Goal: Task Accomplishment & Management: Manage account settings

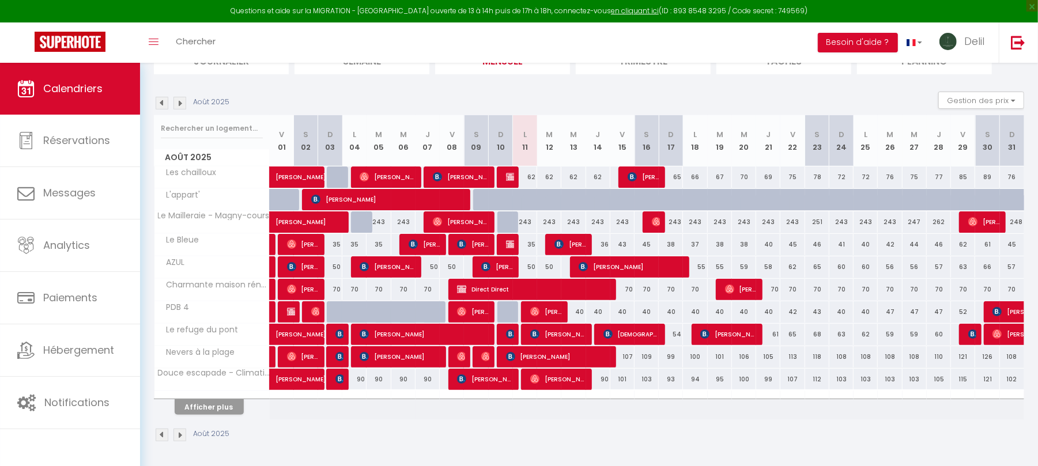
scroll to position [149, 0]
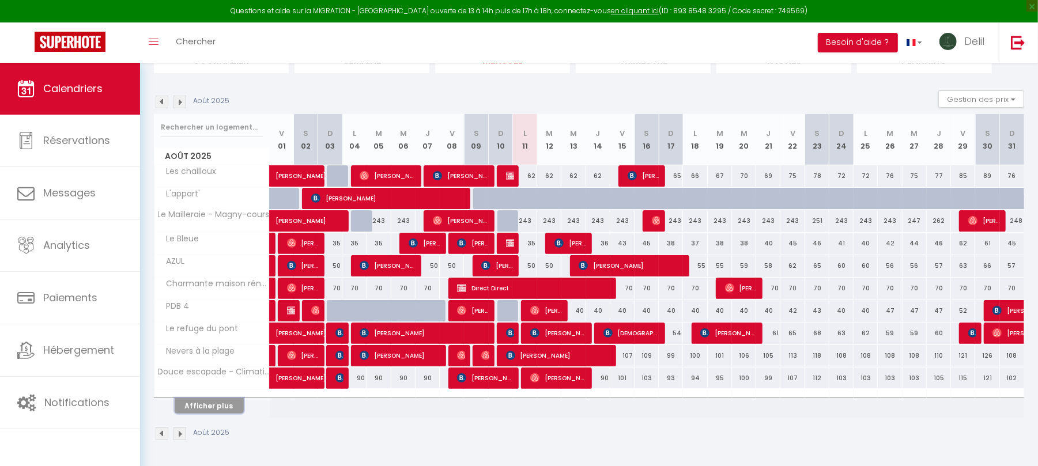
click at [217, 406] on button "Afficher plus" at bounding box center [209, 406] width 69 height 16
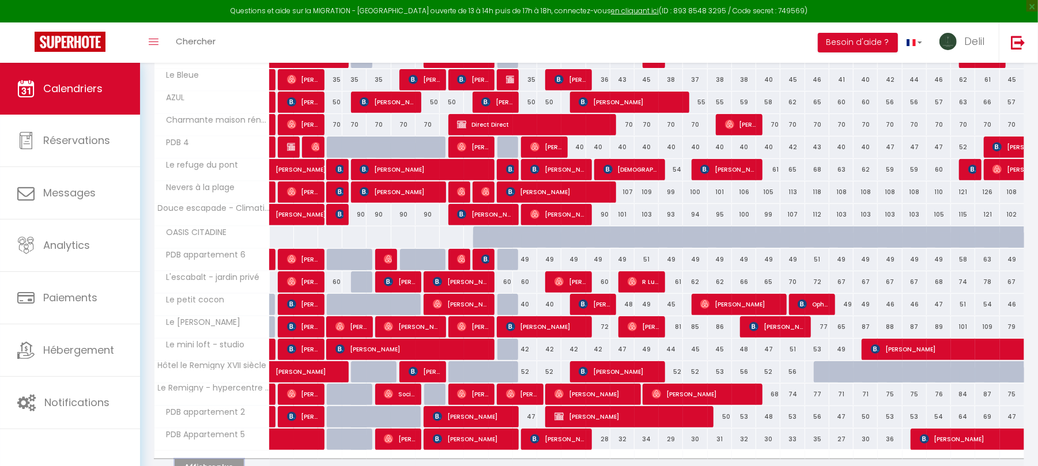
scroll to position [376, 0]
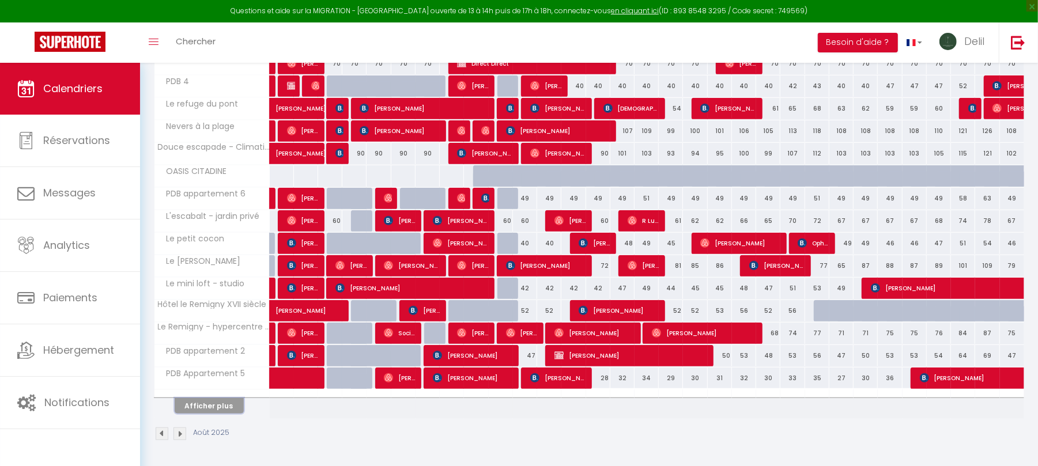
click at [226, 404] on button "Afficher plus" at bounding box center [209, 406] width 69 height 16
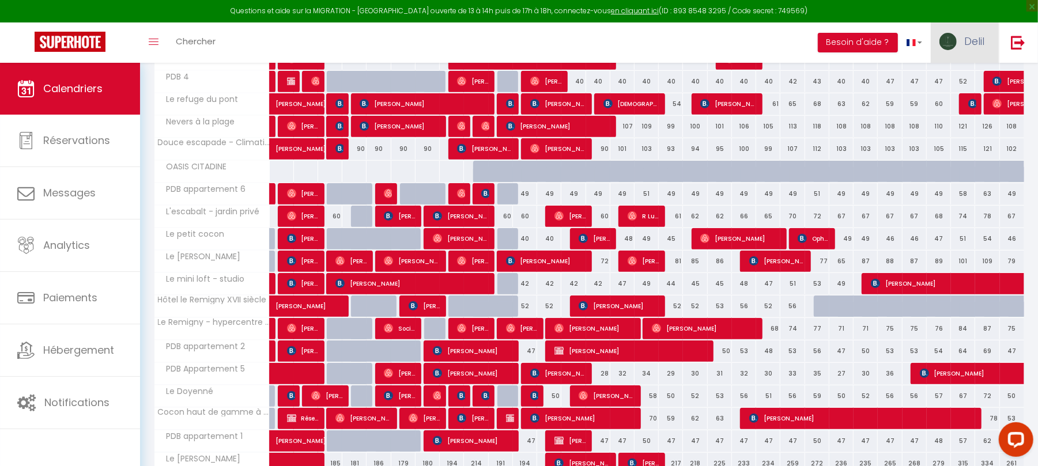
scroll to position [0, 0]
click at [962, 46] on link "Delil" at bounding box center [965, 42] width 68 height 40
click at [959, 75] on link "Paramètres" at bounding box center [952, 80] width 85 height 20
select select "fr"
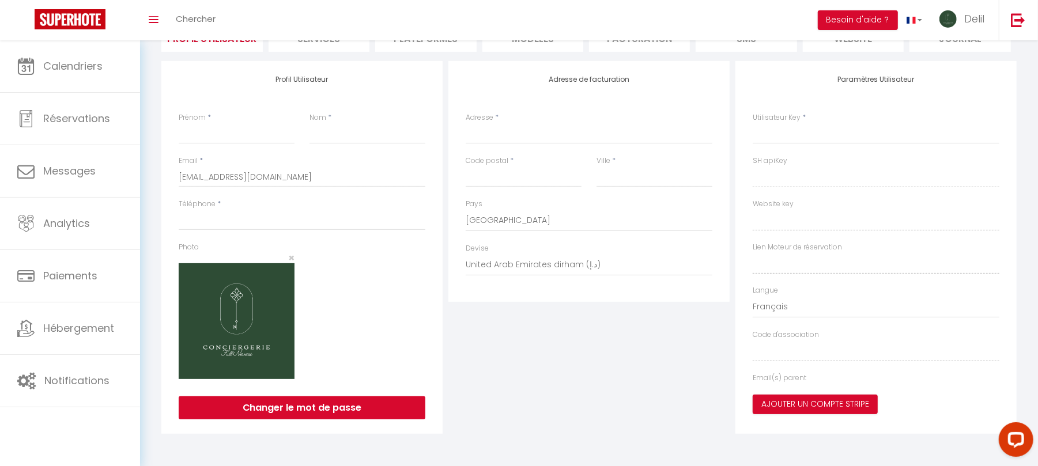
type input "Delil"
type input "Torgursul"
type input "0661753738"
type input "[STREET_ADDRESS][PERSON_NAME]"
type input "58000"
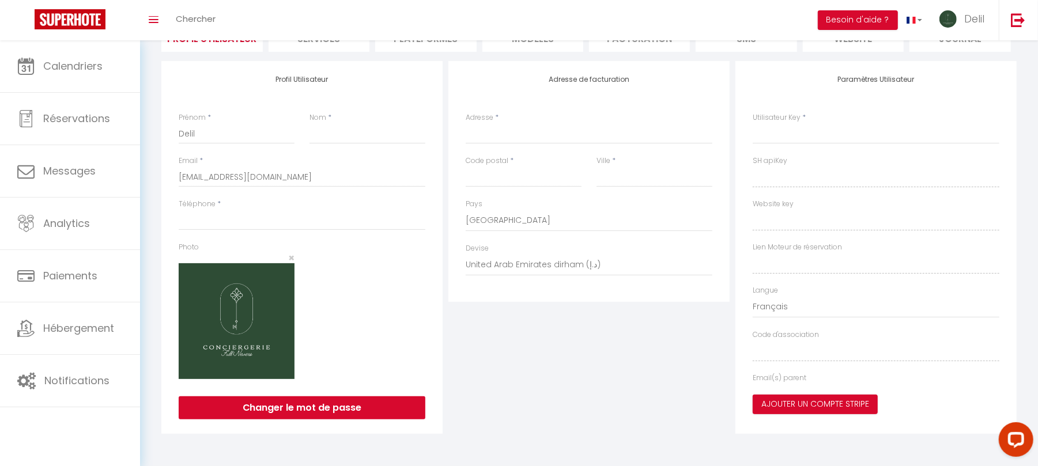
type input "NEVERS"
select select "28"
type input "2sNicP0TjkrYtY5NbZ01K6M4n"
type input "5WubL6qaur36Xr4JaYFQNiW9e"
type input "[URL][DOMAIN_NAME]"
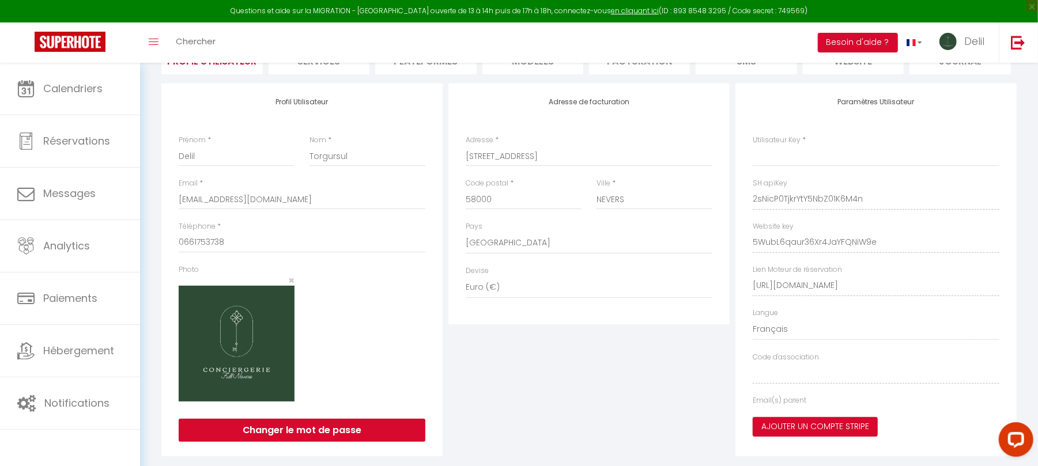
scroll to position [127, 0]
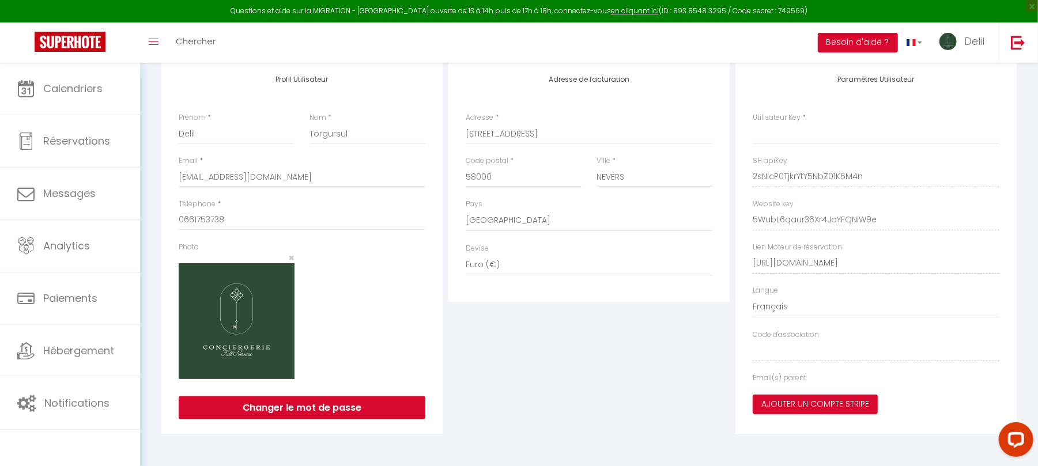
type input "2sNicP0TjkrYtY5NbZ01K6M4n"
type input "5WubL6qaur36Xr4JaYFQNiW9e"
type input "[URL][DOMAIN_NAME]"
select select "fr"
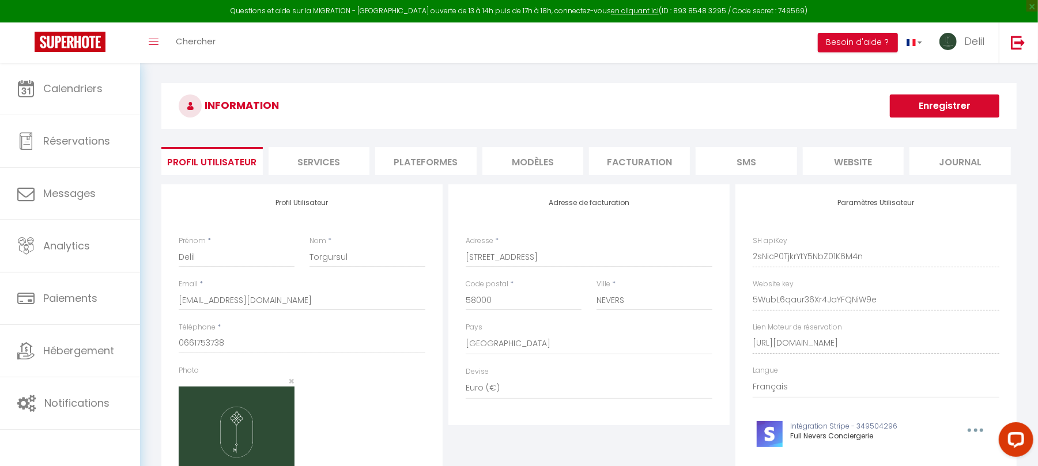
scroll to position [5, 0]
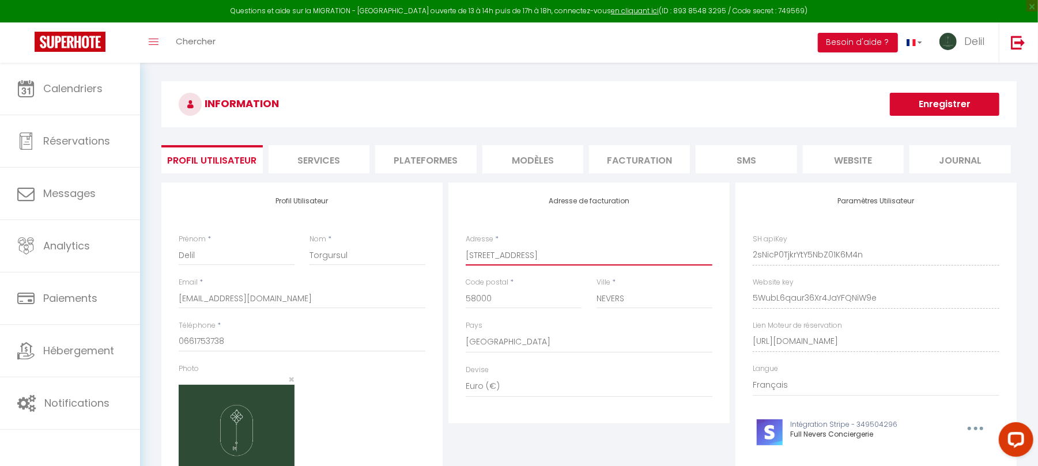
click at [512, 259] on input "[STREET_ADDRESS][PERSON_NAME]" at bounding box center [589, 255] width 247 height 21
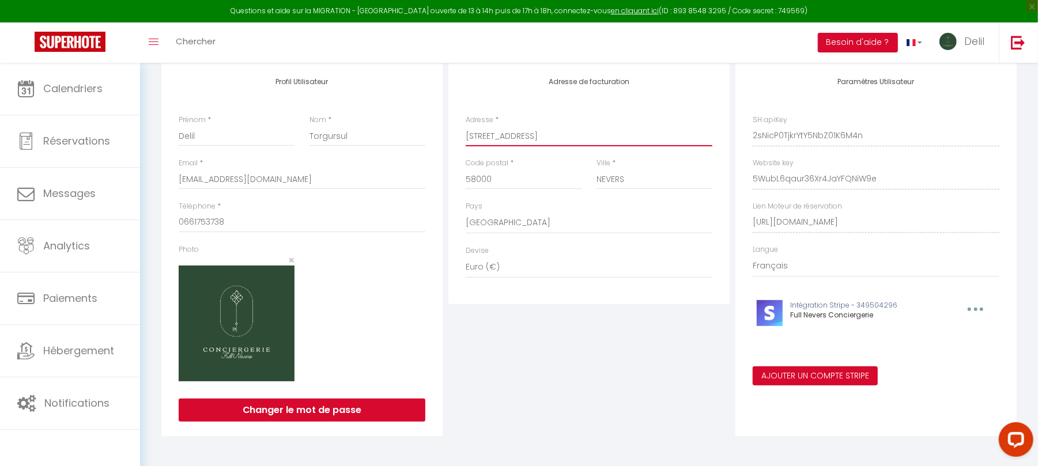
scroll to position [127, 0]
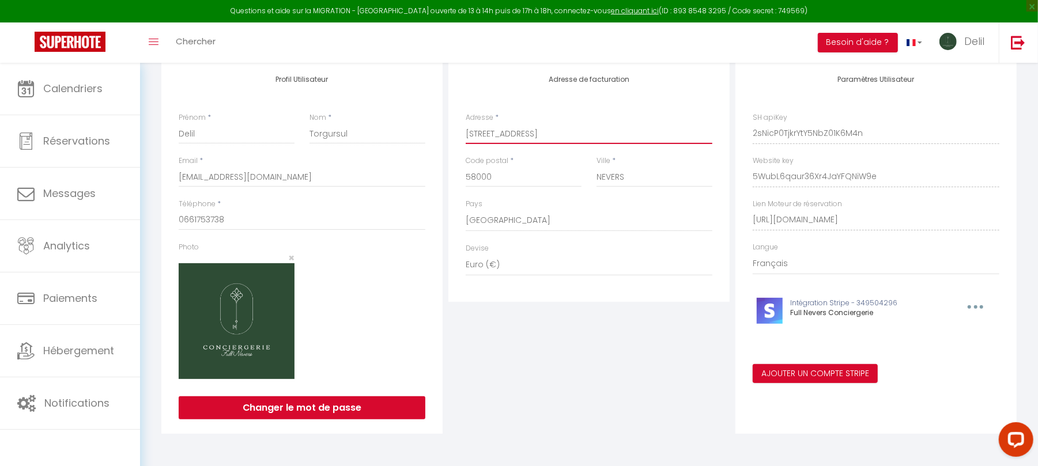
type input "16 QUAI DE MANTOUE"
click at [238, 329] on img at bounding box center [237, 322] width 116 height 116
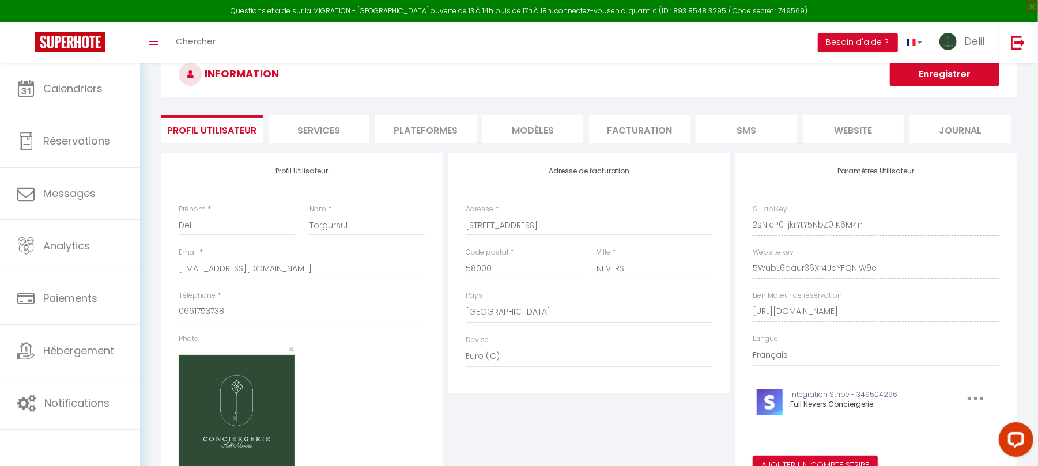
scroll to position [0, 0]
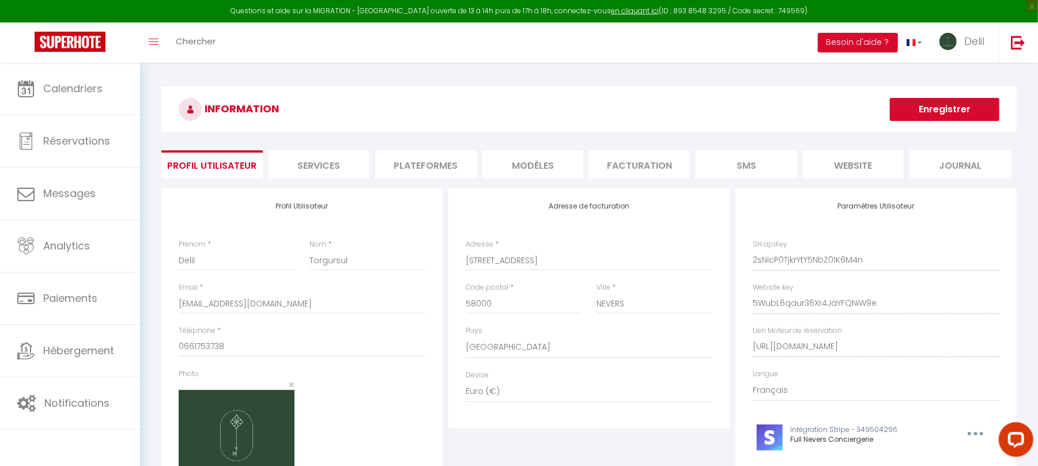
click at [444, 178] on li "Plateformes" at bounding box center [425, 164] width 101 height 28
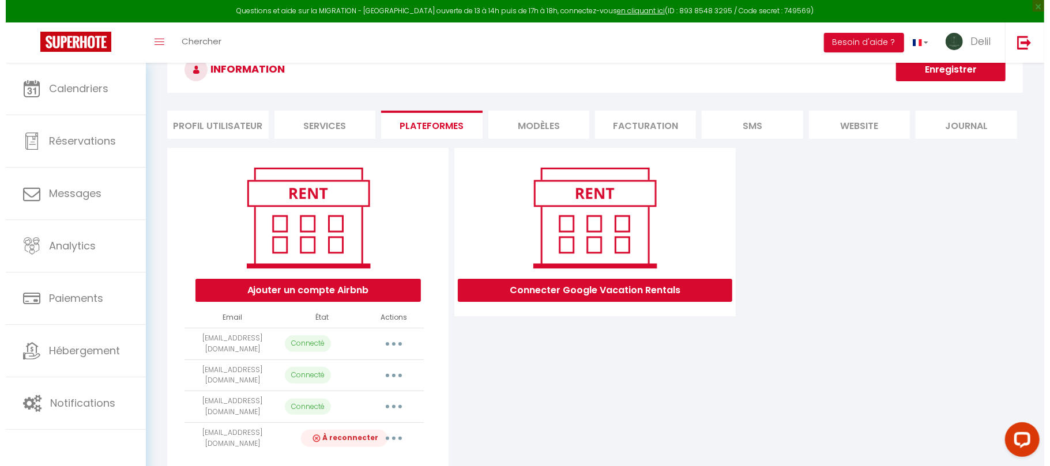
scroll to position [81, 0]
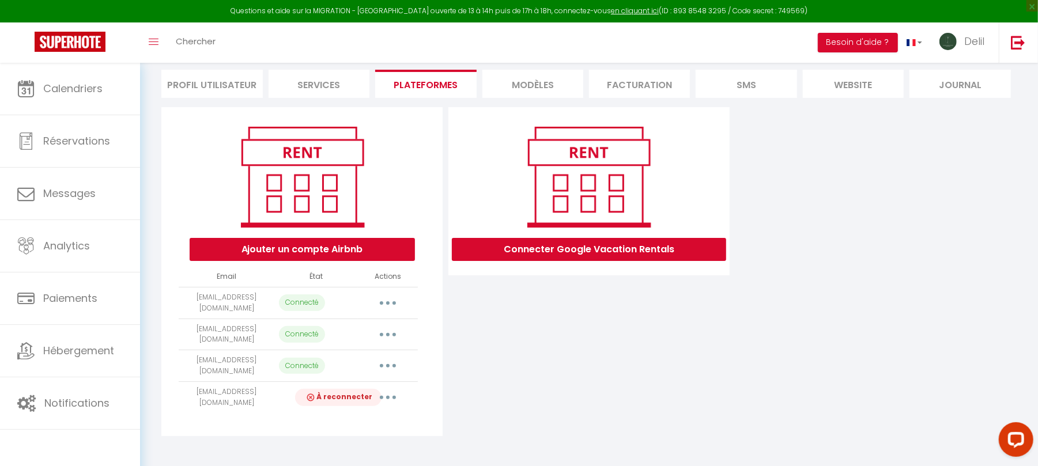
click at [388, 306] on button "button" at bounding box center [388, 303] width 32 height 18
click at [329, 349] on link "Importer les appartements" at bounding box center [336, 350] width 127 height 20
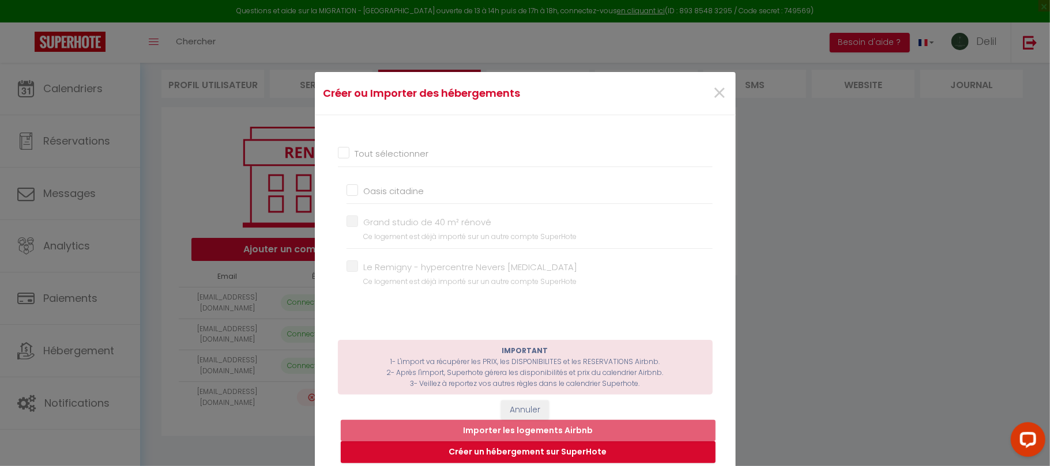
click at [349, 189] on input "Oasis citadine" at bounding box center [530, 191] width 366 height 12
checkbox input "true"
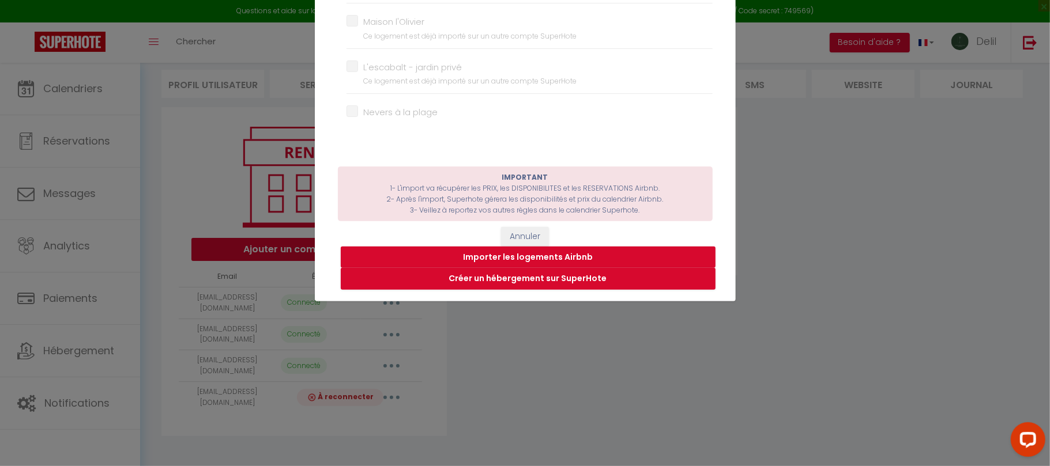
scroll to position [194, 0]
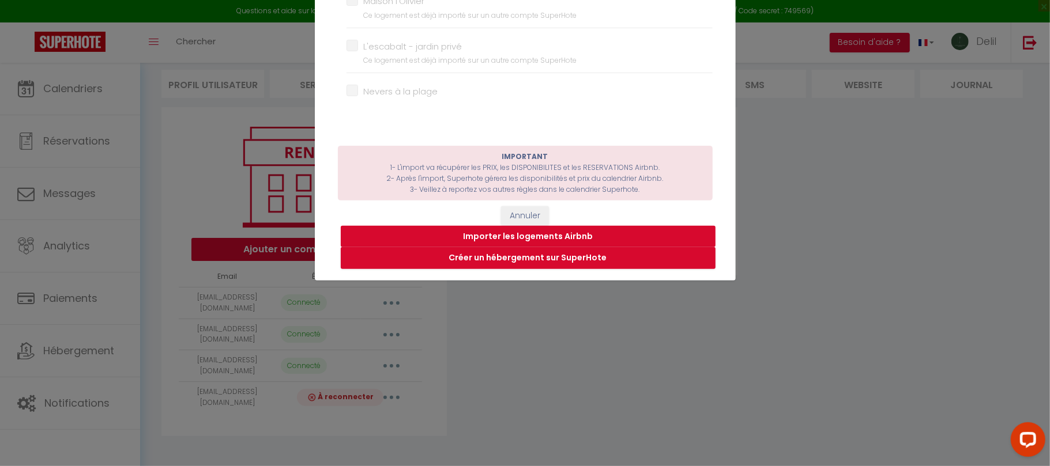
click at [503, 233] on button "Importer les logements Airbnb" at bounding box center [528, 237] width 375 height 22
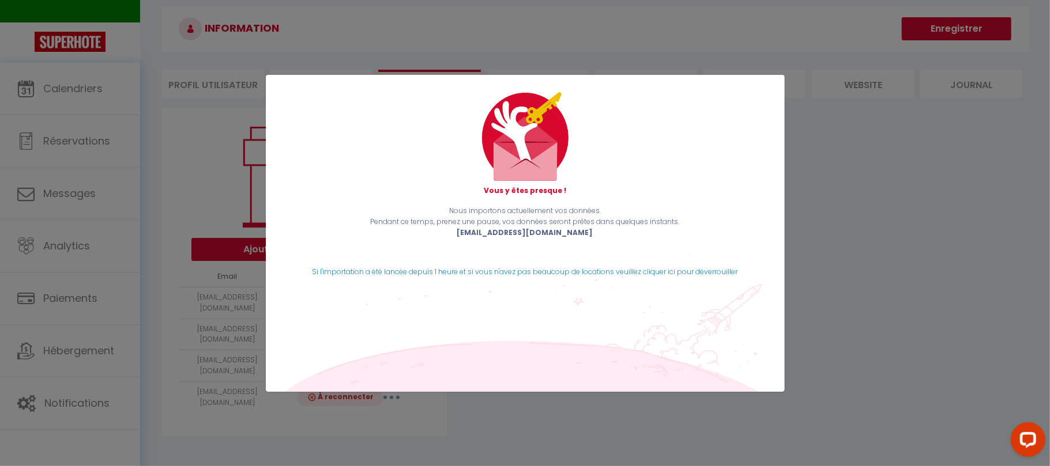
scroll to position [0, 0]
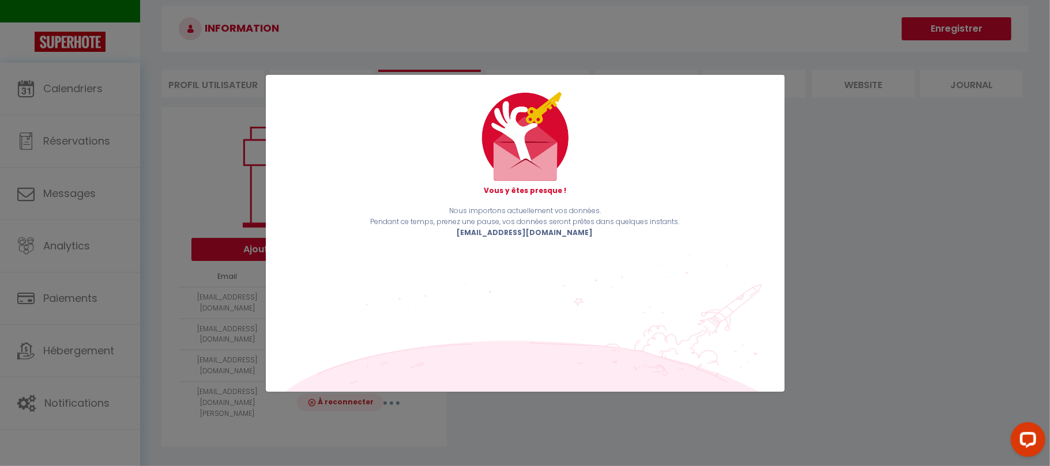
click at [98, 334] on div "Vous y êtes presque ! Nous importons actuellement vos données. Pendant ce temps…" at bounding box center [525, 233] width 1050 height 466
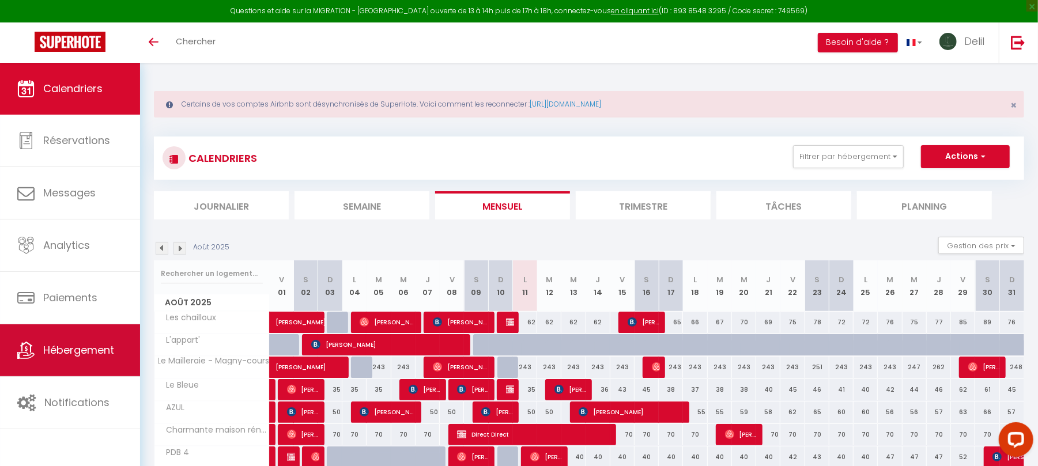
click at [65, 337] on link "Hébergement" at bounding box center [70, 351] width 140 height 52
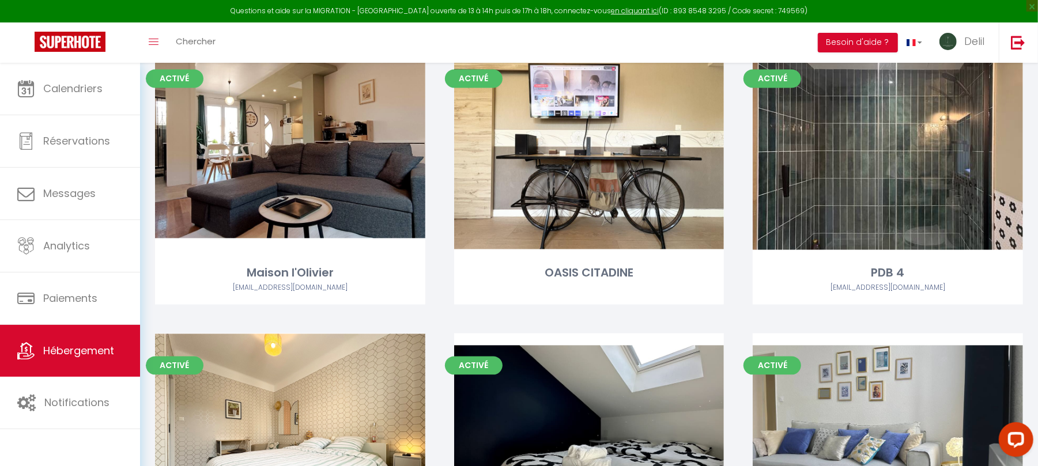
scroll to position [1587, 0]
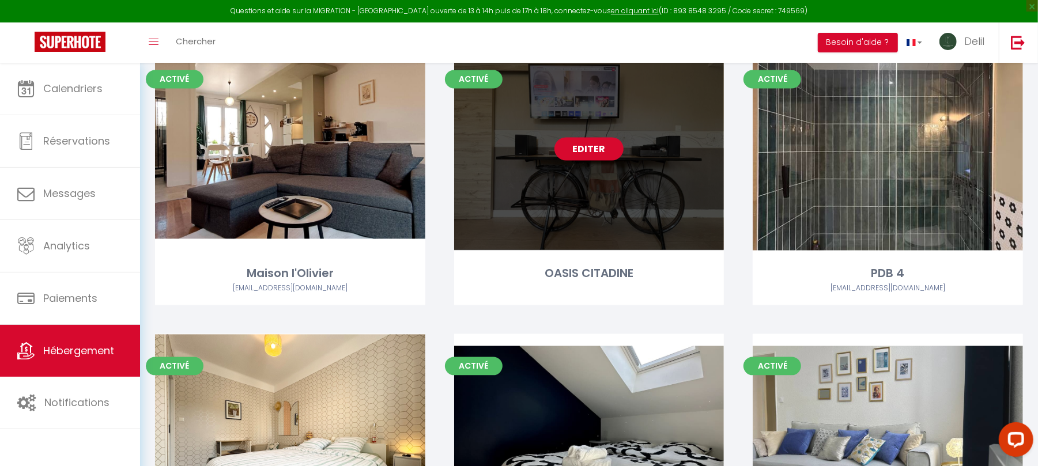
click at [607, 146] on link "Editer" at bounding box center [589, 148] width 69 height 23
select select "3"
select select "2"
select select "1"
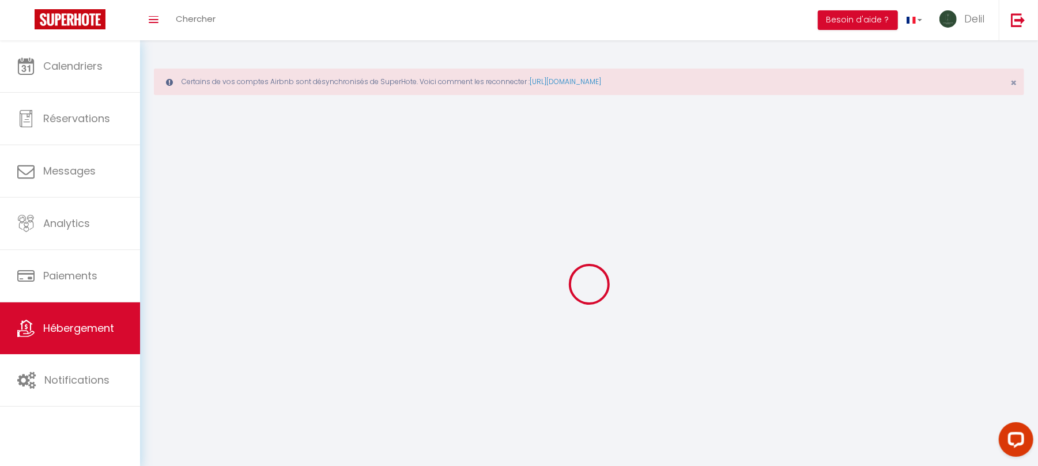
select select
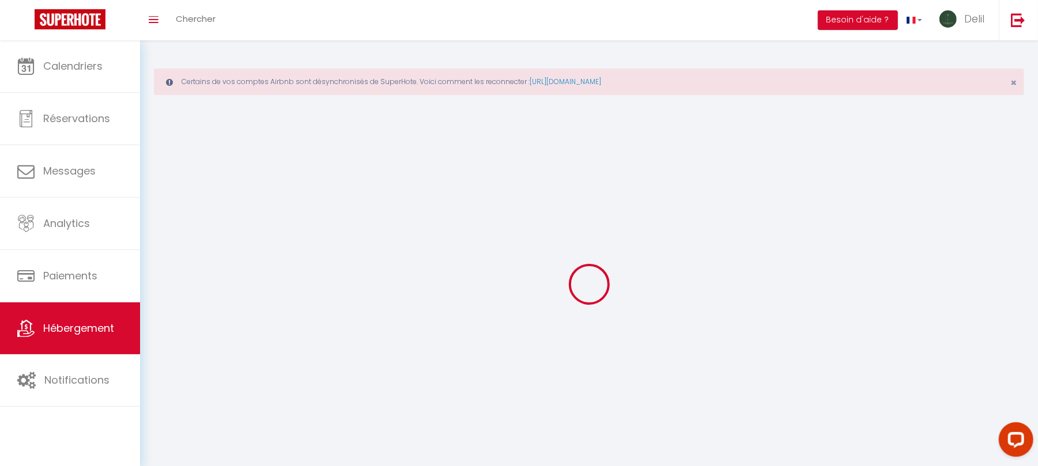
select select "1"
select select
checkbox input "false"
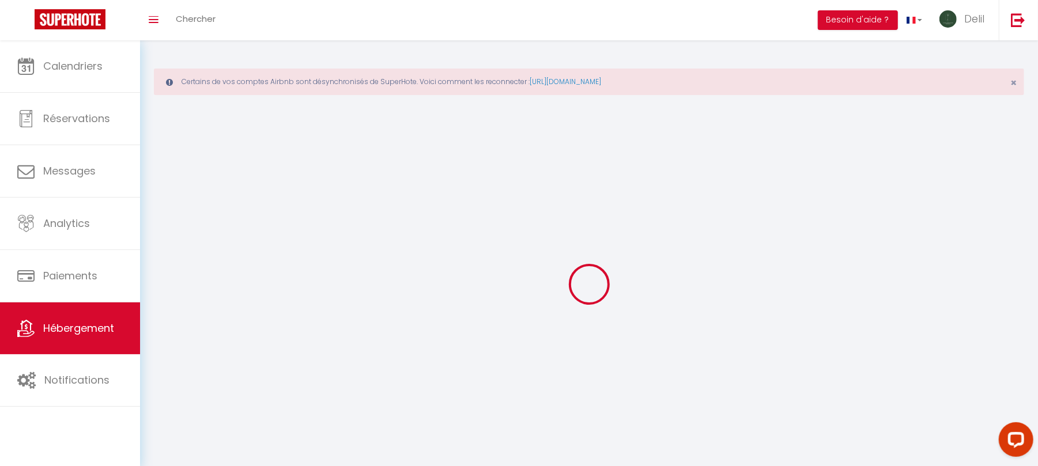
checkbox input "false"
select select "28"
select select
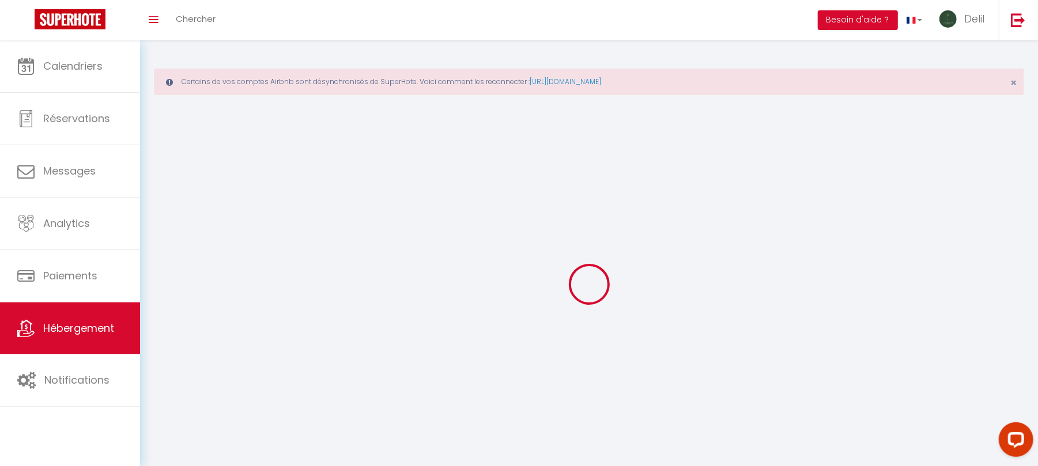
select select
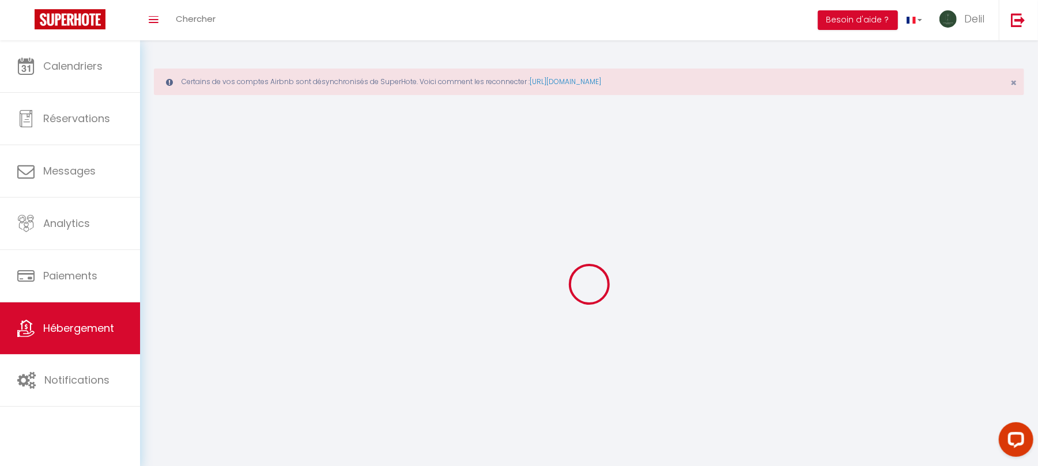
checkbox input "false"
select select
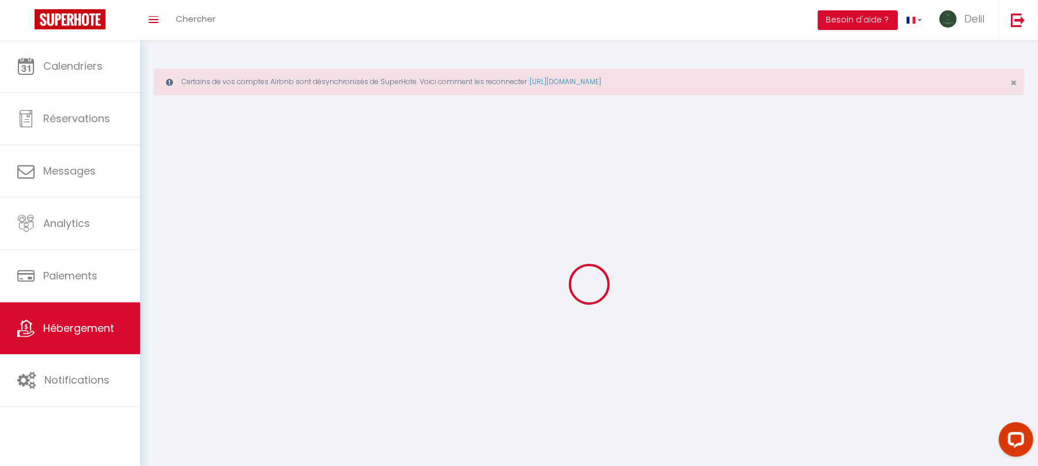
select select
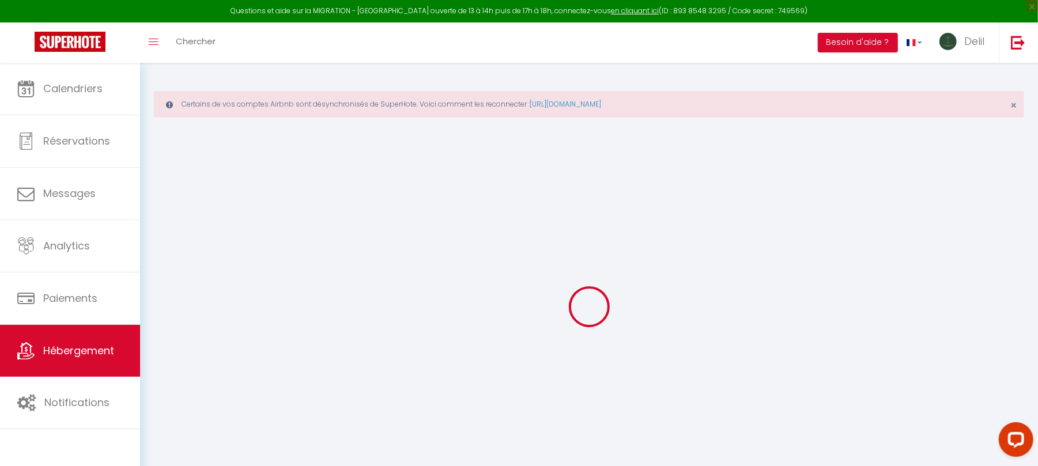
select select
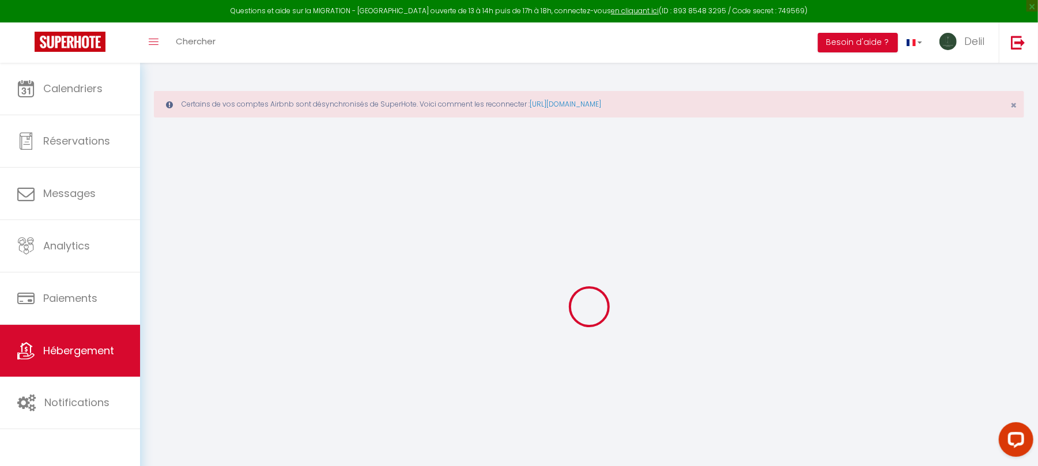
select select
checkbox input "false"
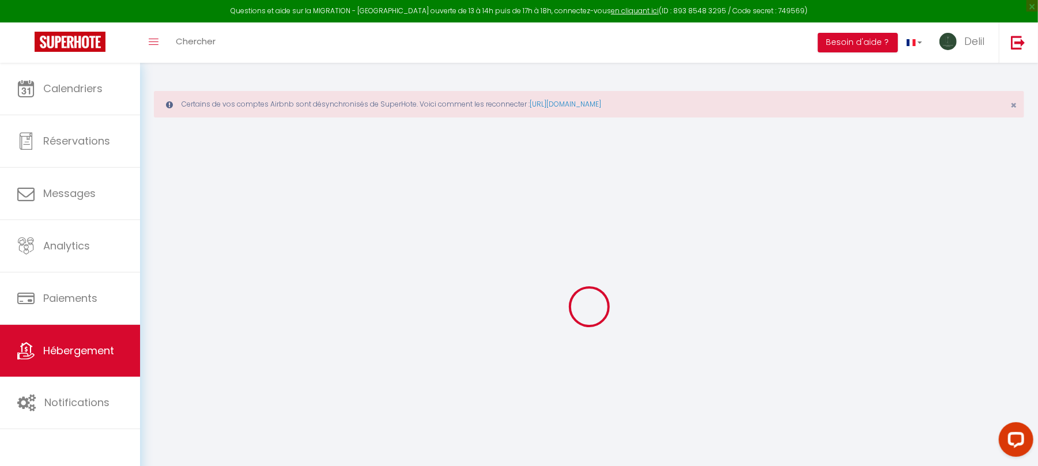
select select
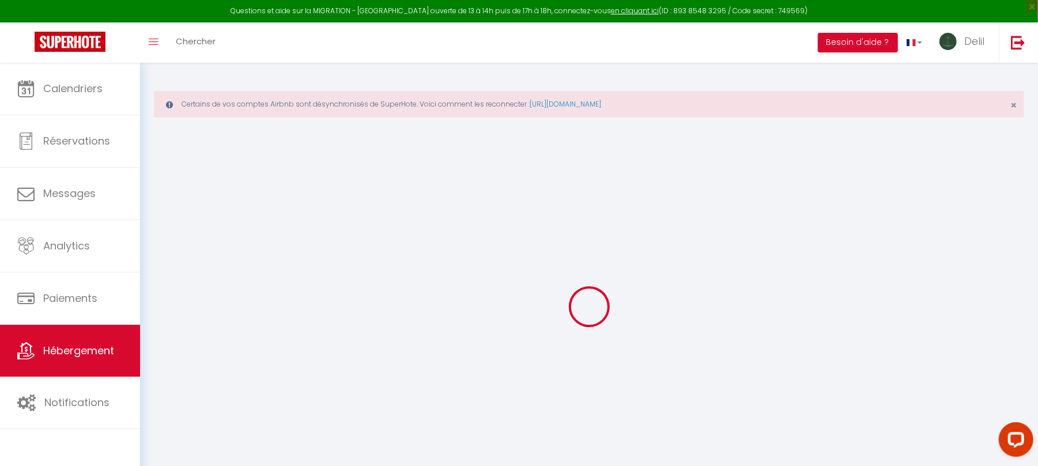
select select
checkbox input "false"
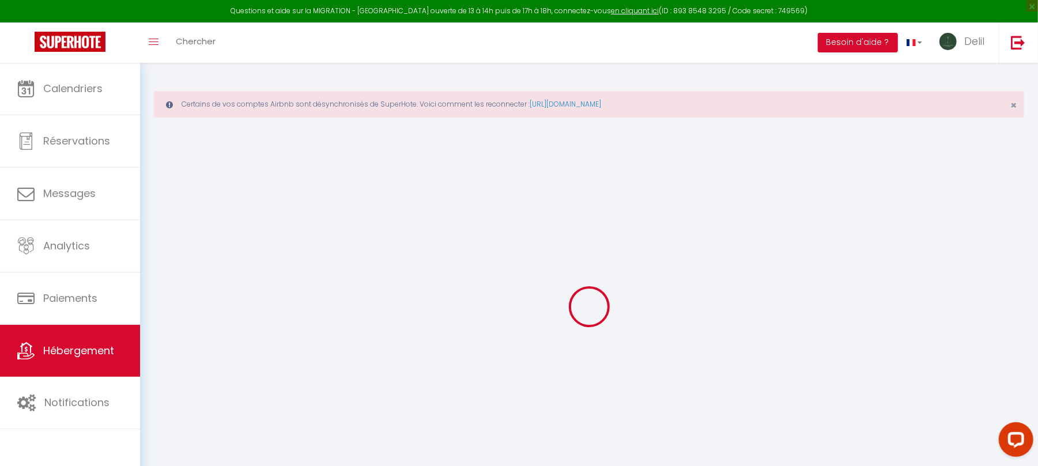
checkbox input "false"
select select
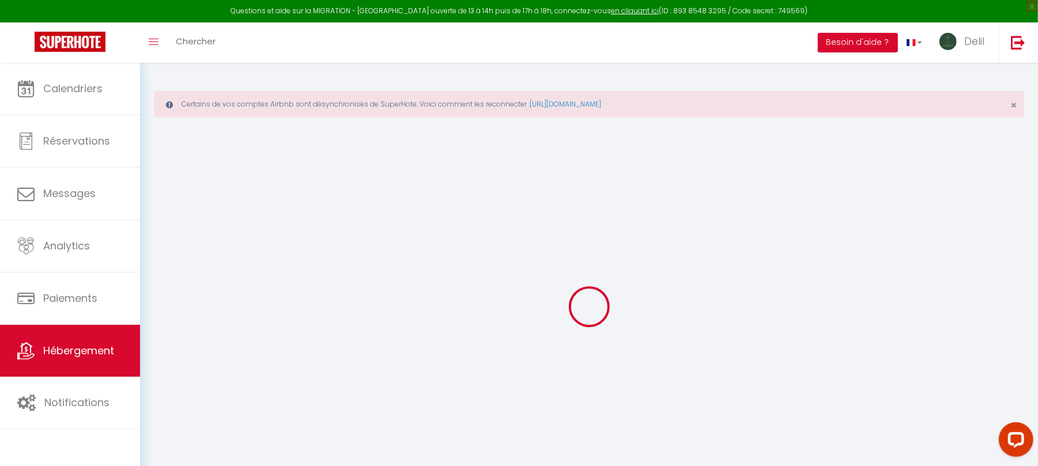
select select
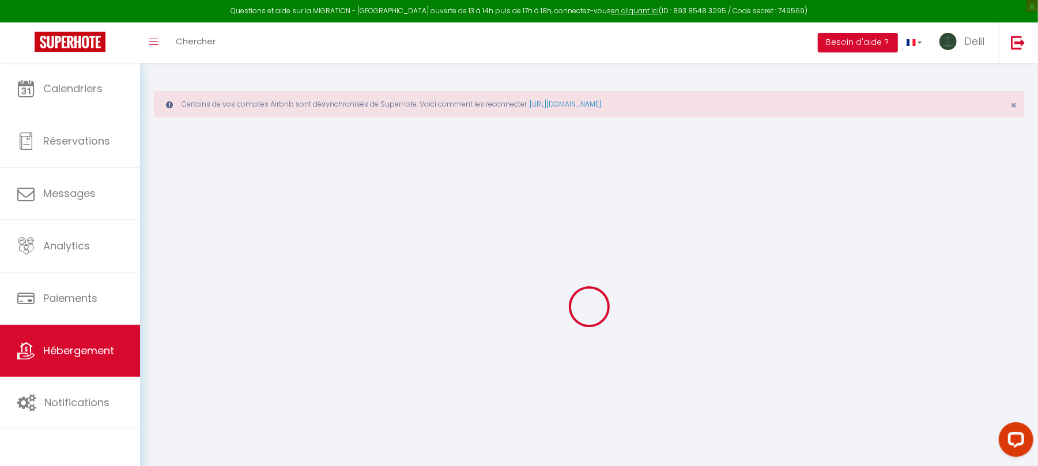
checkbox input "false"
select select
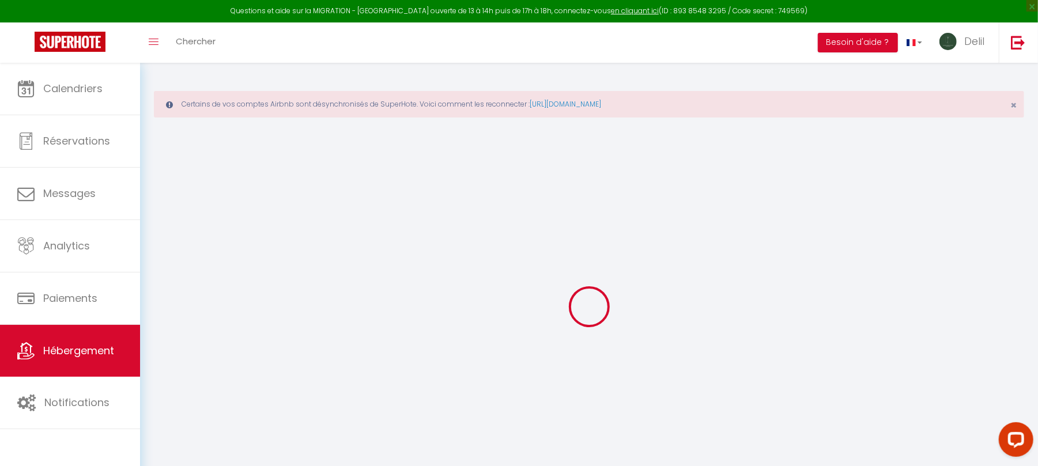
select select
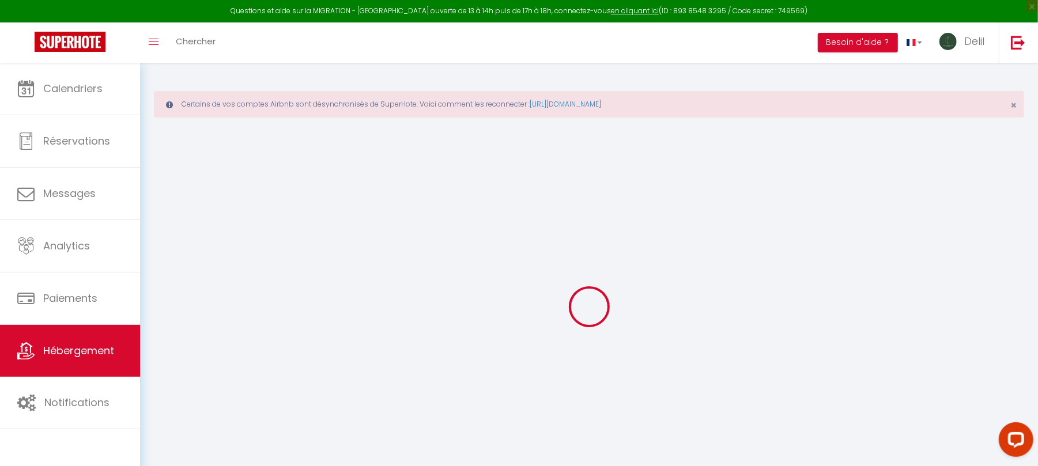
select select
checkbox input "false"
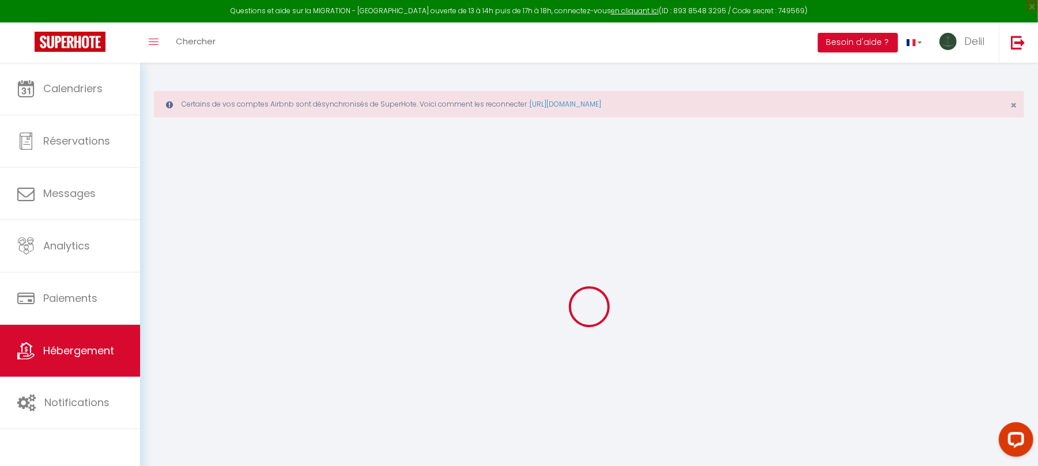
checkbox input "false"
select select
type input "OASIS CITADINE"
type input "MOHAMED"
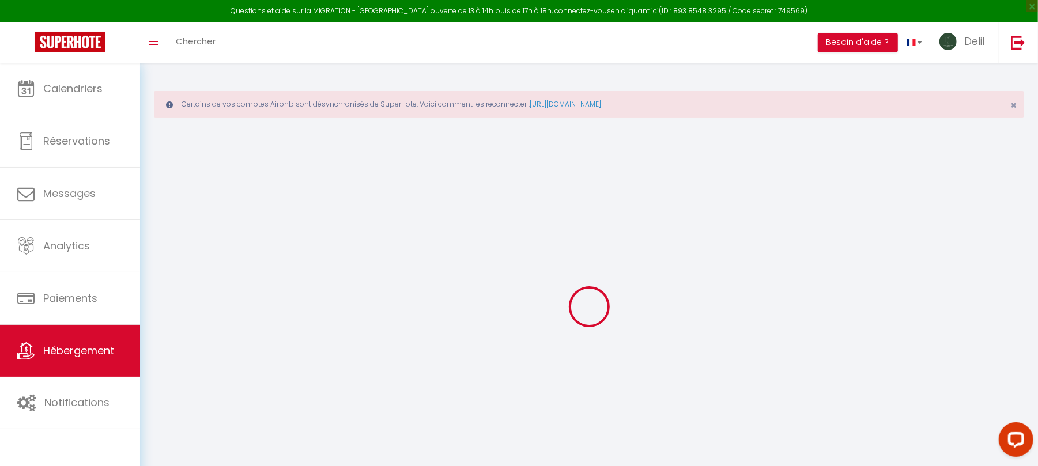
type input "LAGRIB"
type input "28 RUE DES MONTOTS"
type input "58000"
type input "NEVERS"
select select "2"
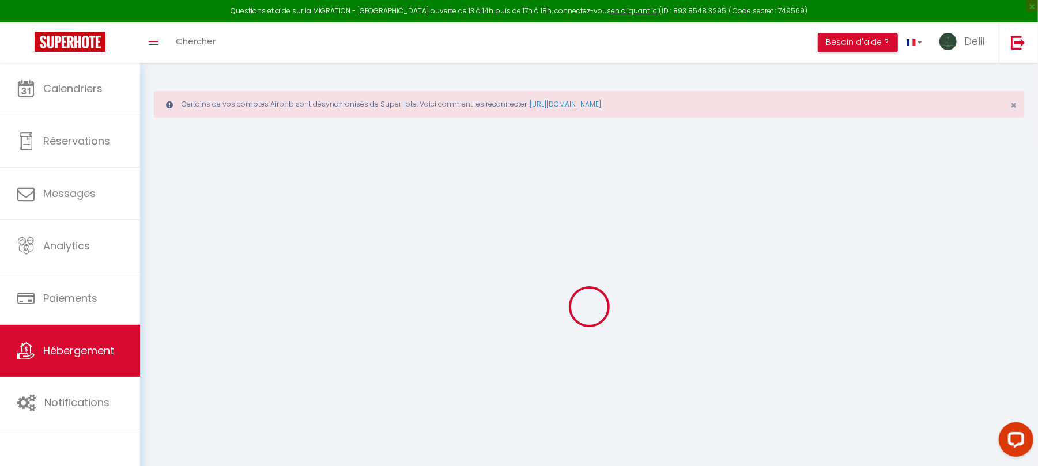
type input "75"
type input "20"
select select
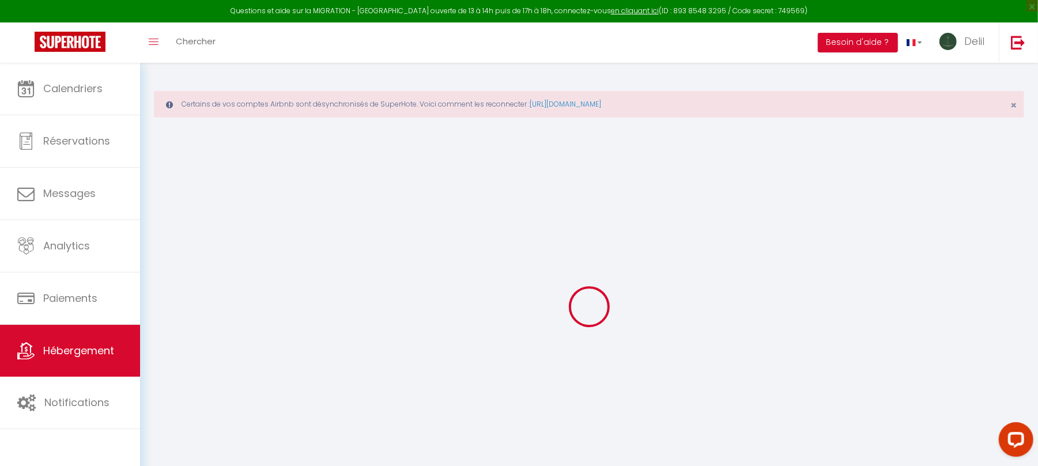
select select
type input "28 RUE DES MONTOTS"
type input "58000"
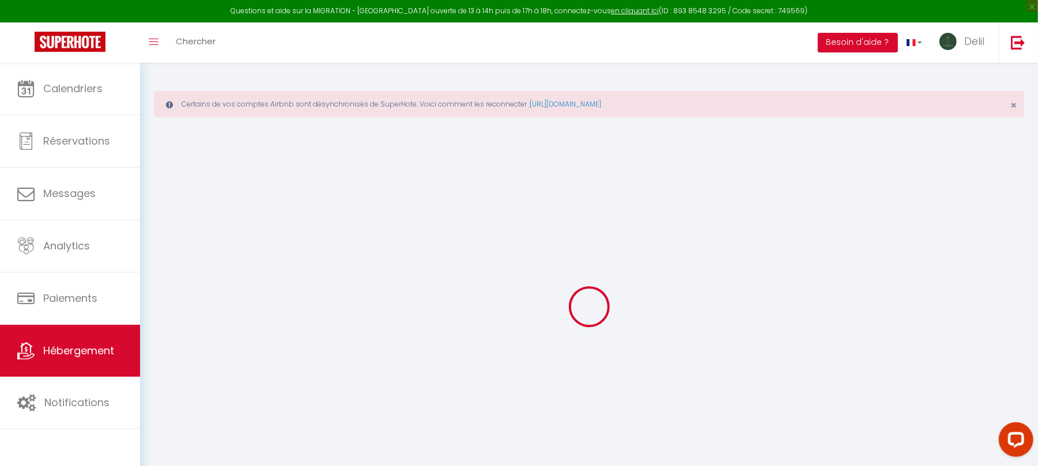
type input "NEVERS"
type input "[EMAIL_ADDRESS][DOMAIN_NAME]"
select select
checkbox input "false"
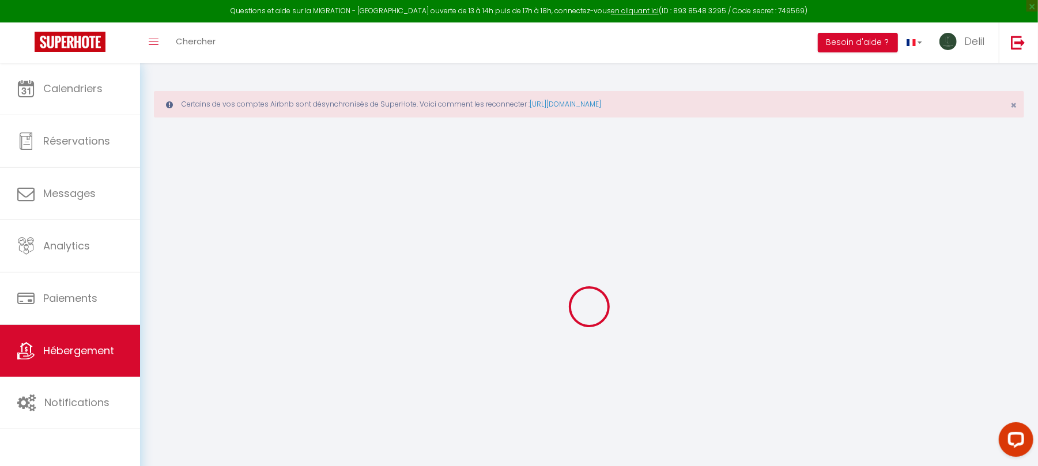
checkbox input "false"
type input "0"
select select
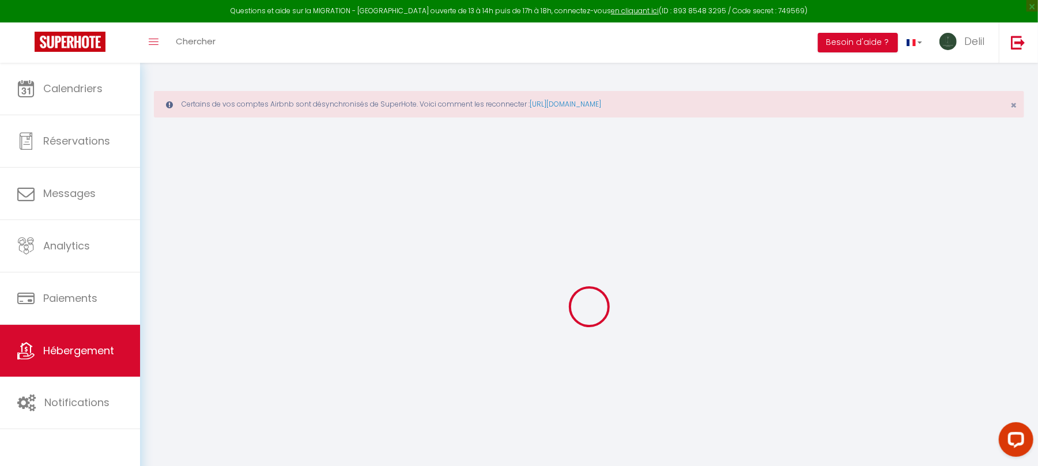
select select
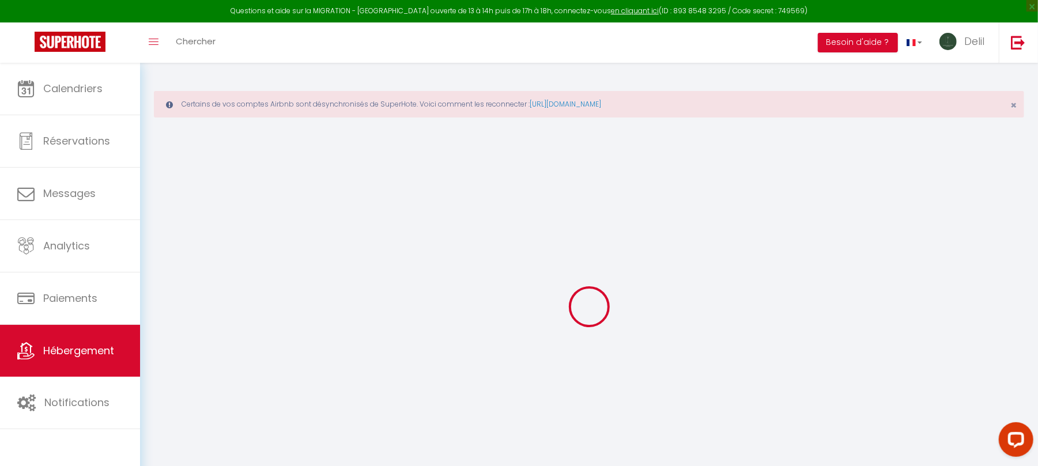
select select
checkbox input "false"
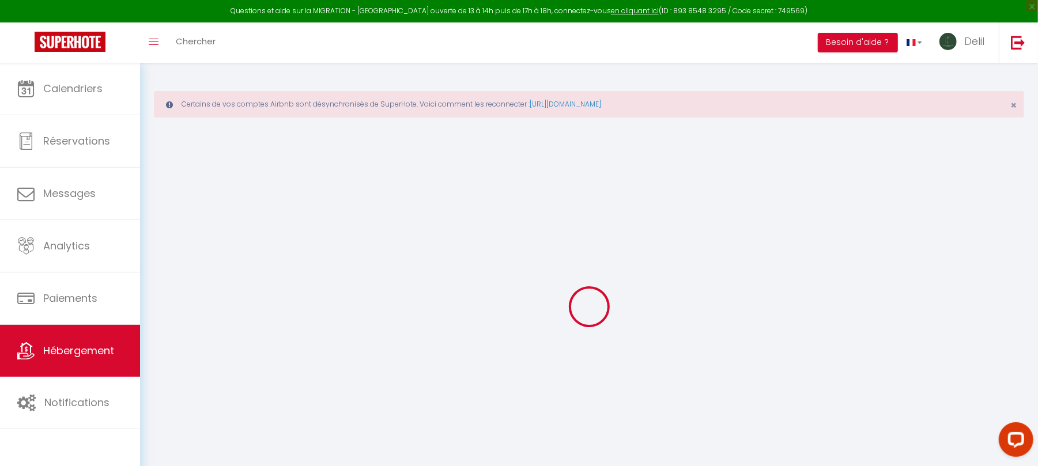
select select
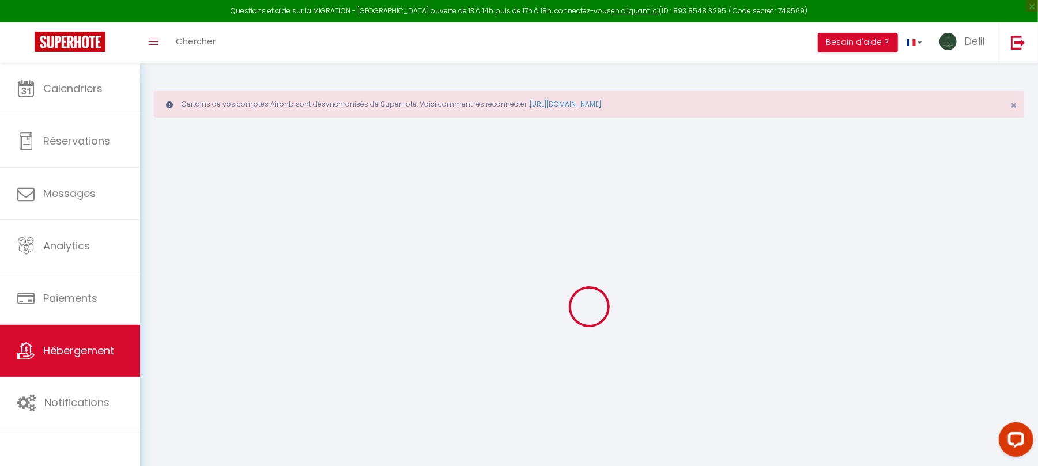
select select
checkbox input "false"
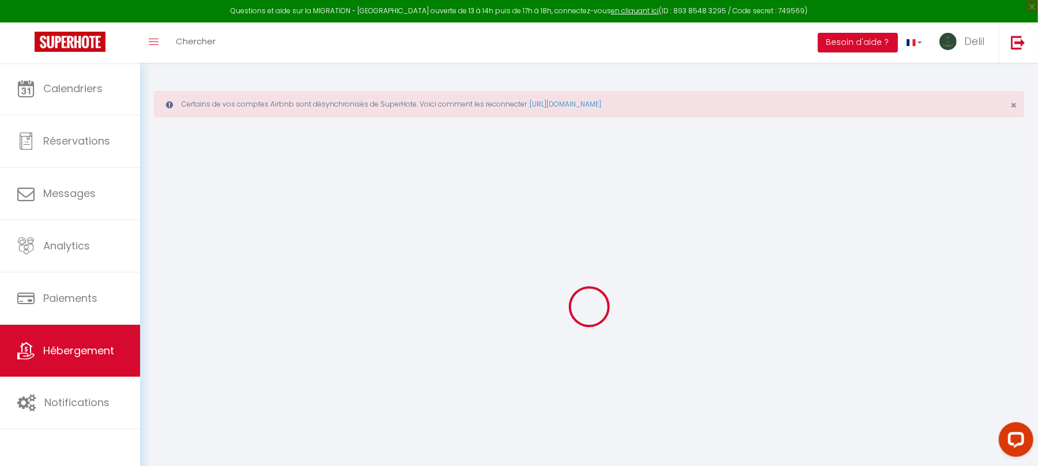
checkbox input "false"
select select
checkbox input "false"
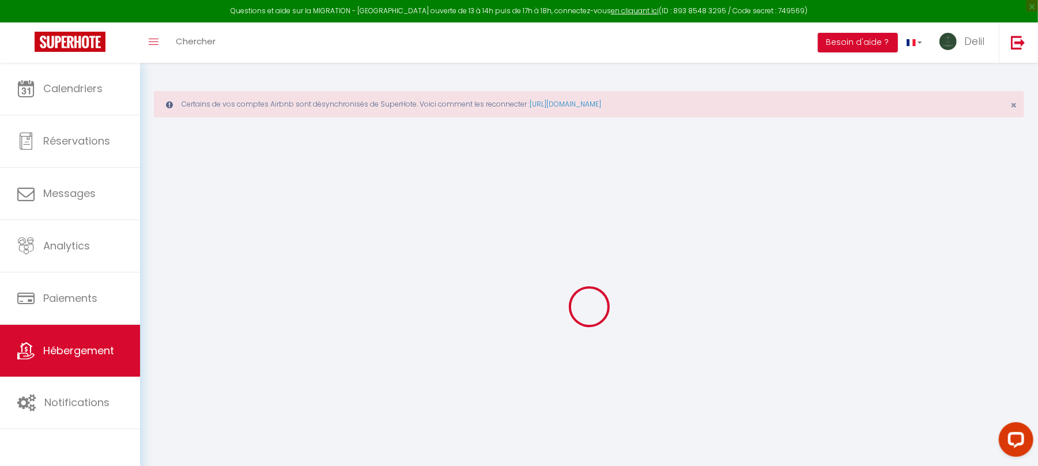
checkbox input "false"
select select
checkbox input "false"
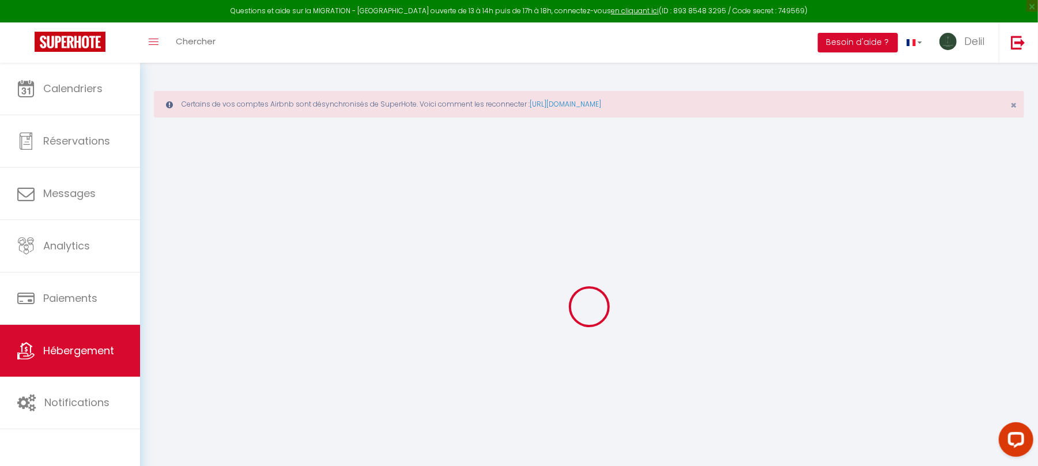
checkbox input "false"
select select "16:00"
select select "23:45"
select select "11:00"
select select "30"
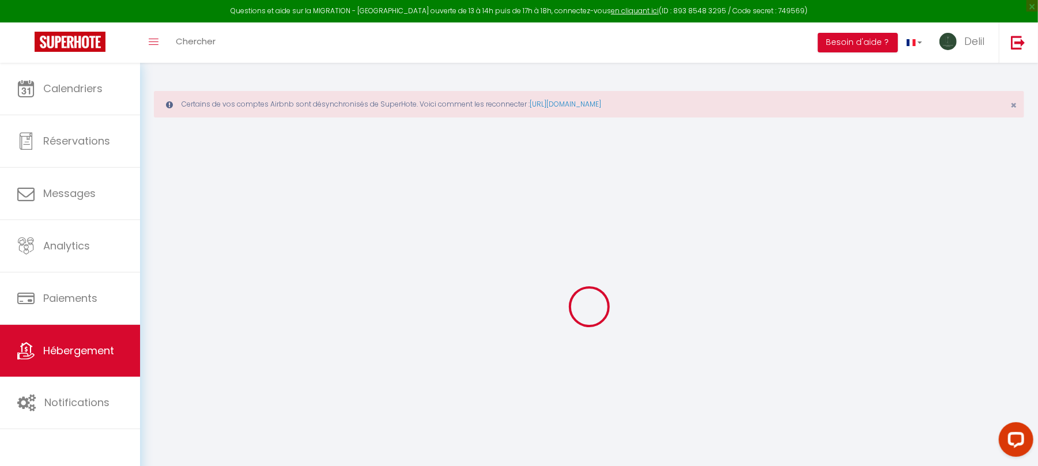
select select "120"
select select "21:00"
select select
checkbox input "false"
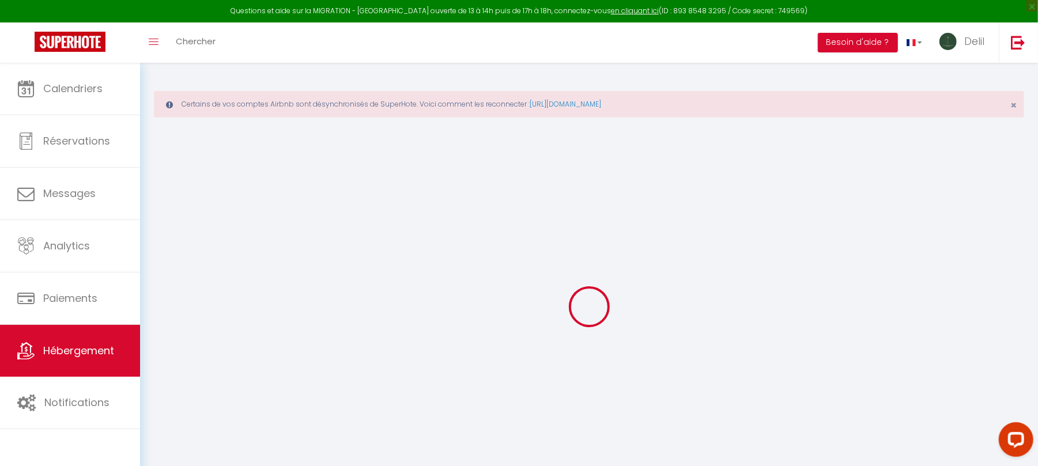
checkbox input "false"
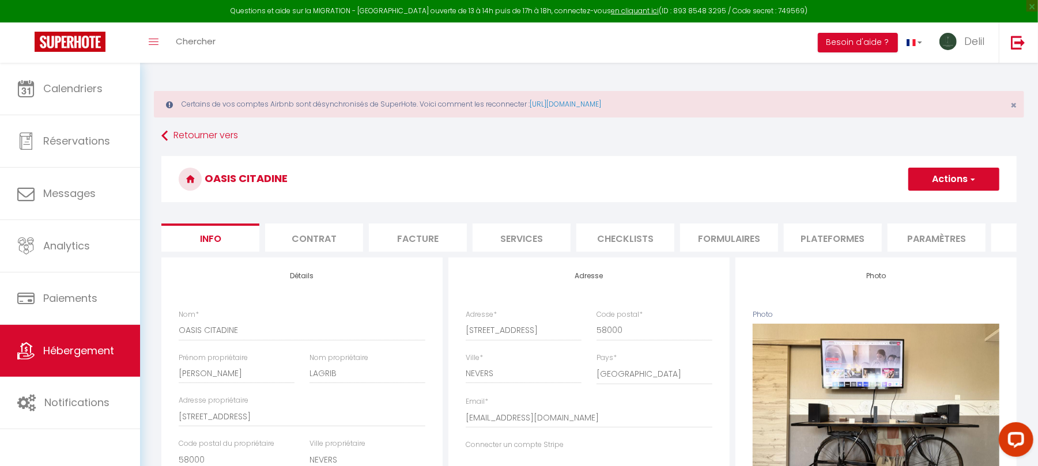
select select
checkbox input "false"
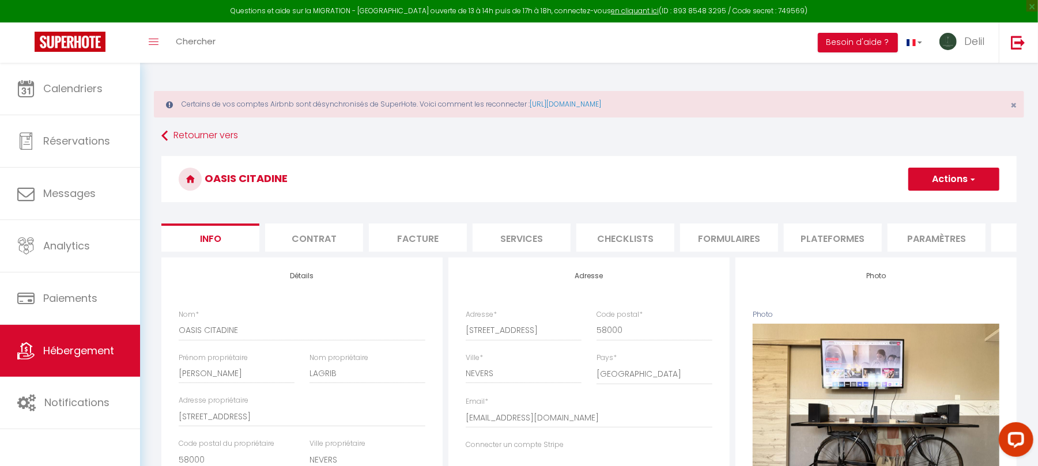
click at [944, 178] on button "Actions" at bounding box center [954, 179] width 91 height 23
click at [912, 238] on link "Supprimer" at bounding box center [937, 234] width 123 height 15
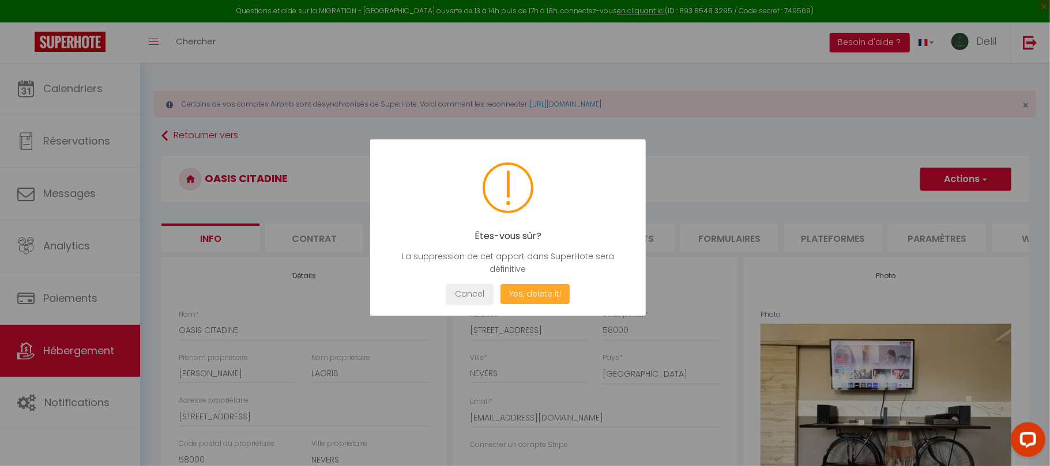
click at [536, 293] on button "Yes, delete it!" at bounding box center [534, 294] width 69 height 20
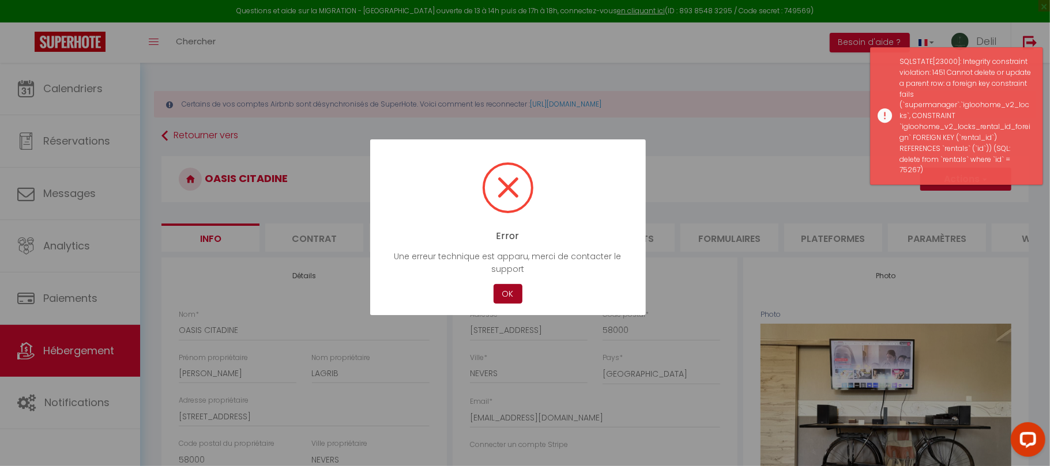
click at [510, 296] on button "OK" at bounding box center [508, 294] width 29 height 20
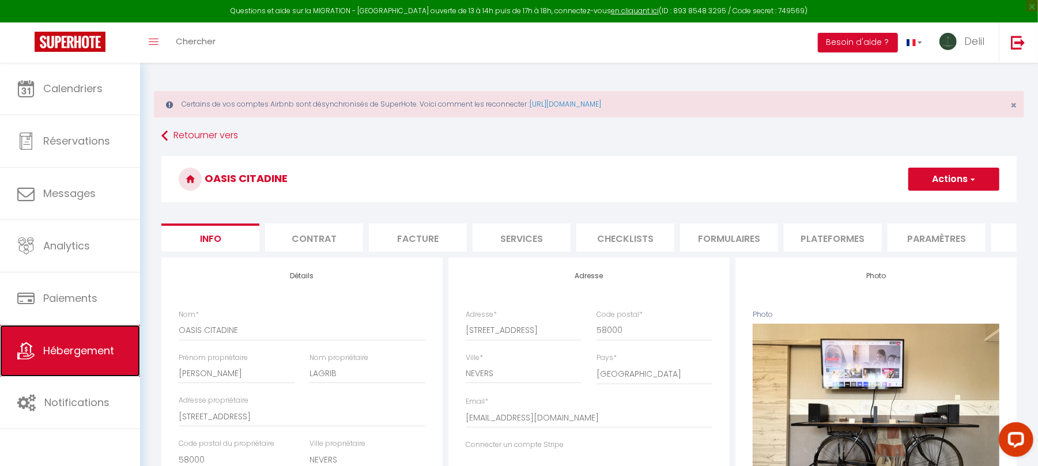
click at [81, 348] on span "Hébergement" at bounding box center [78, 351] width 71 height 14
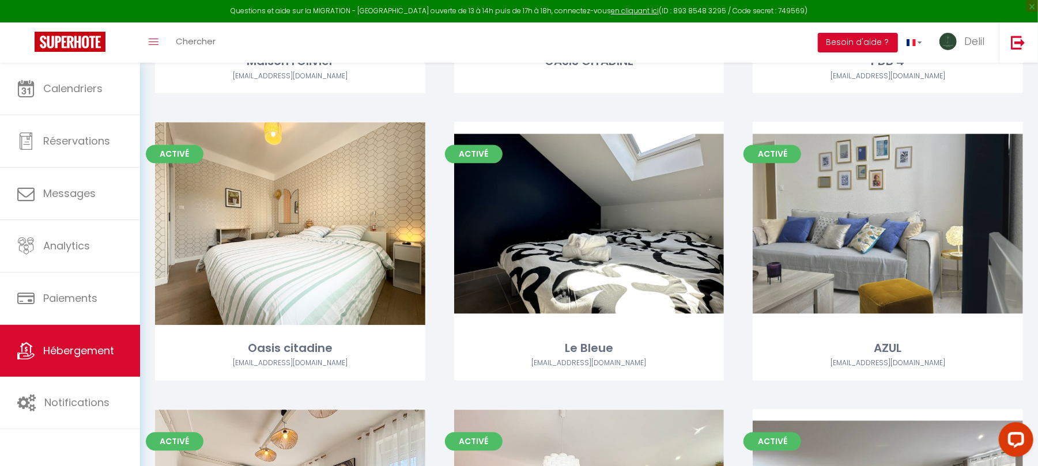
scroll to position [1804, 0]
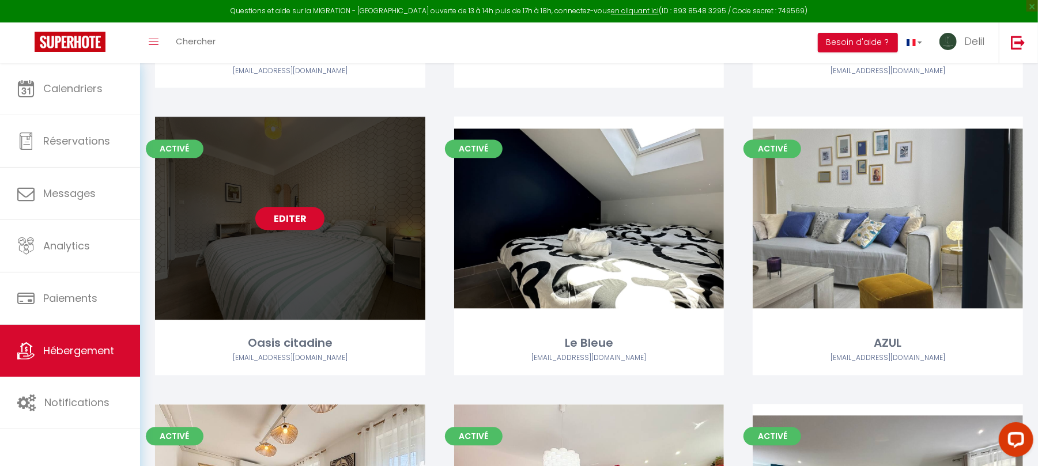
click at [301, 217] on link "Editer" at bounding box center [289, 218] width 69 height 23
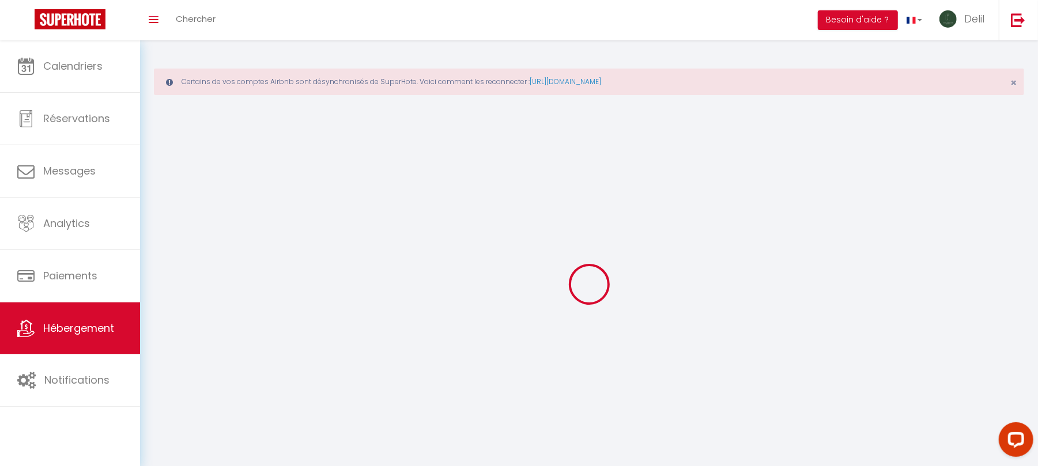
select select
select select "28"
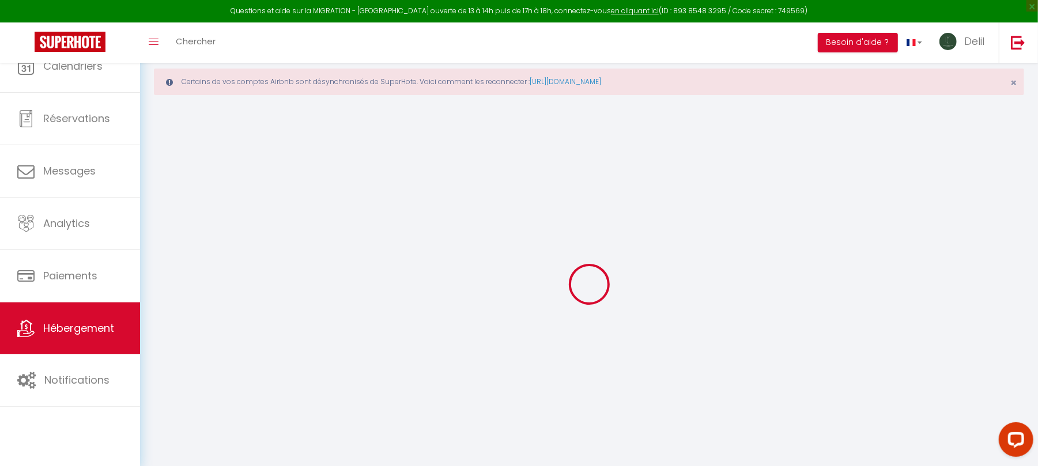
select select
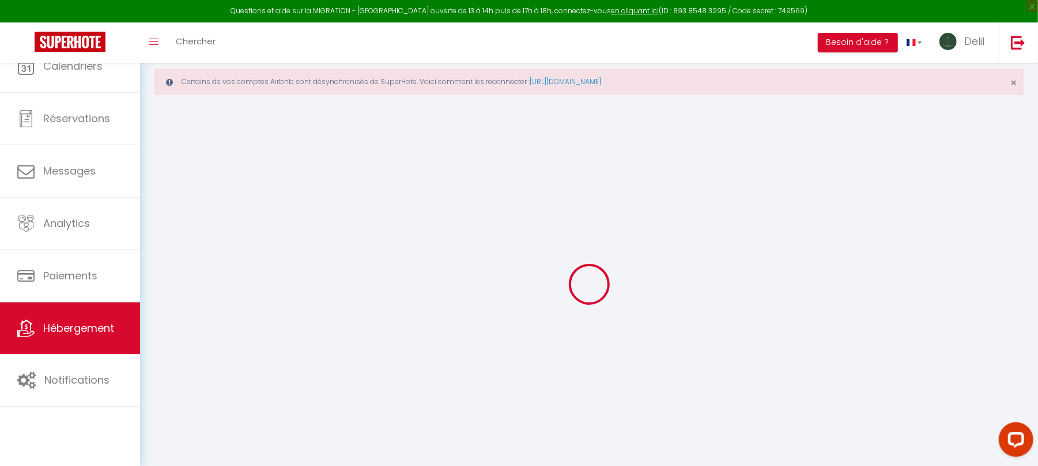
select select
checkbox input "false"
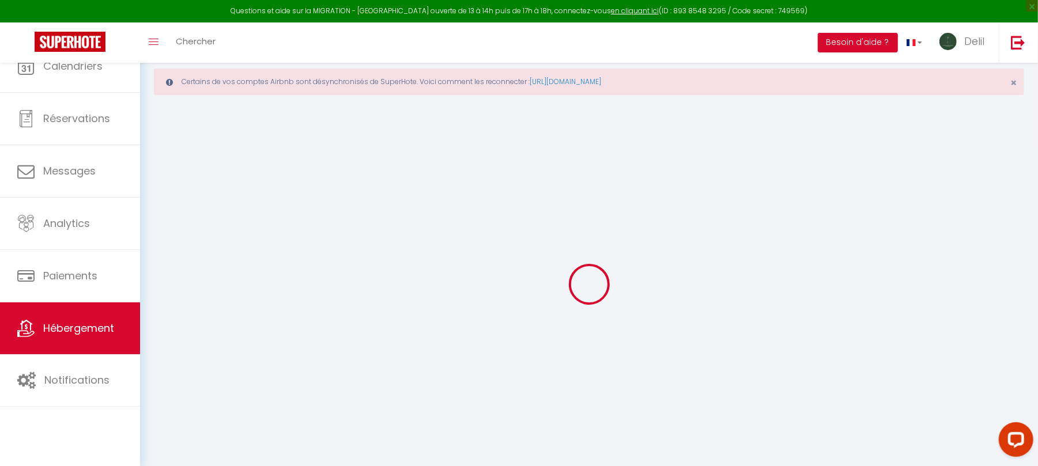
select select
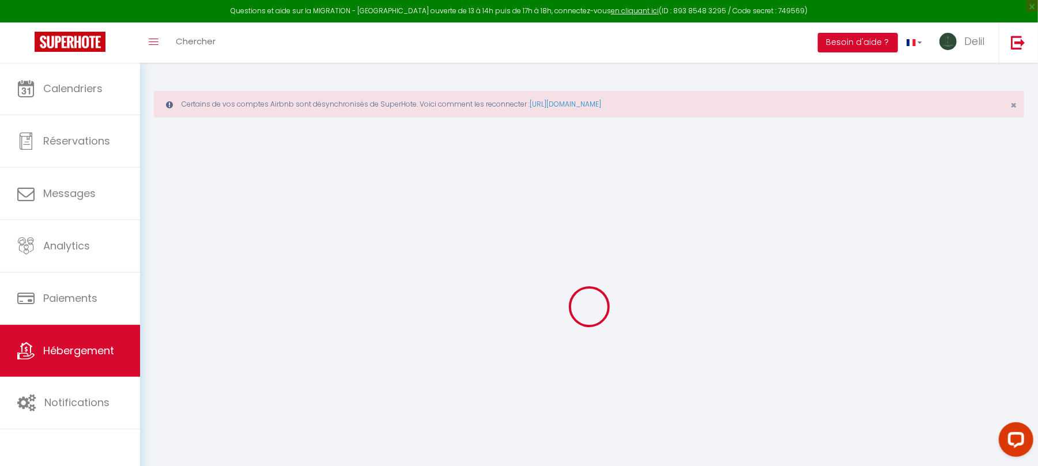
select select
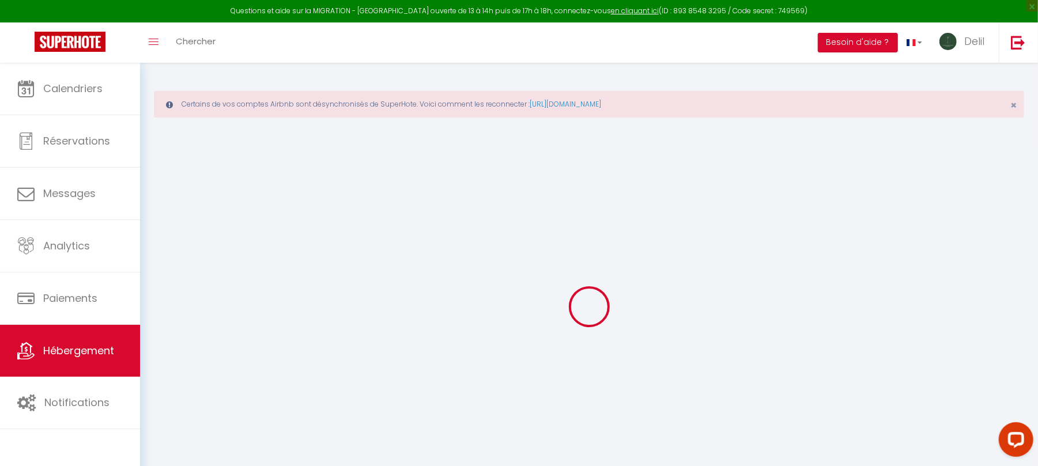
select select
checkbox input "false"
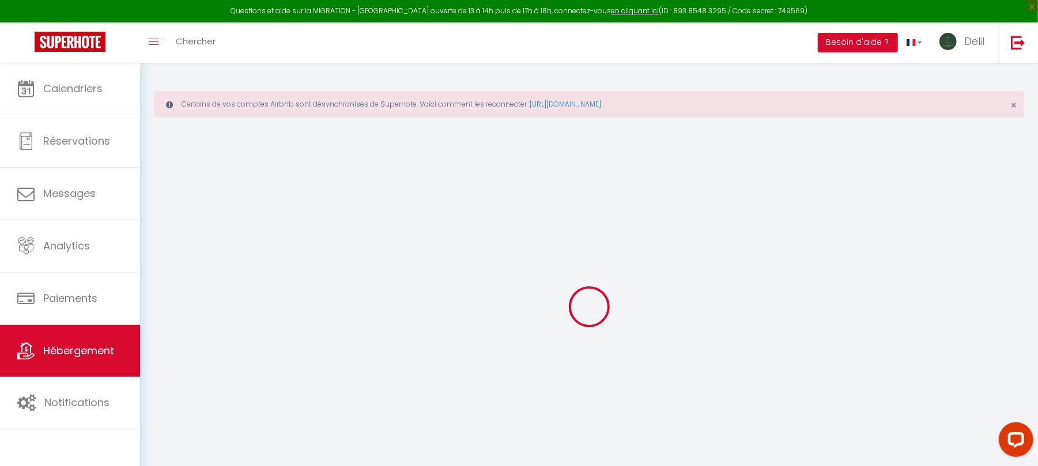
select select
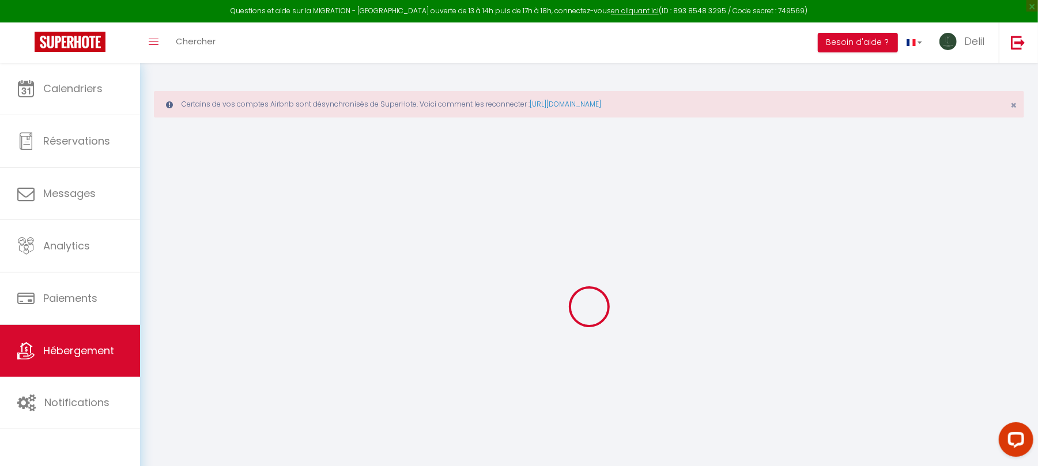
select select
checkbox input "false"
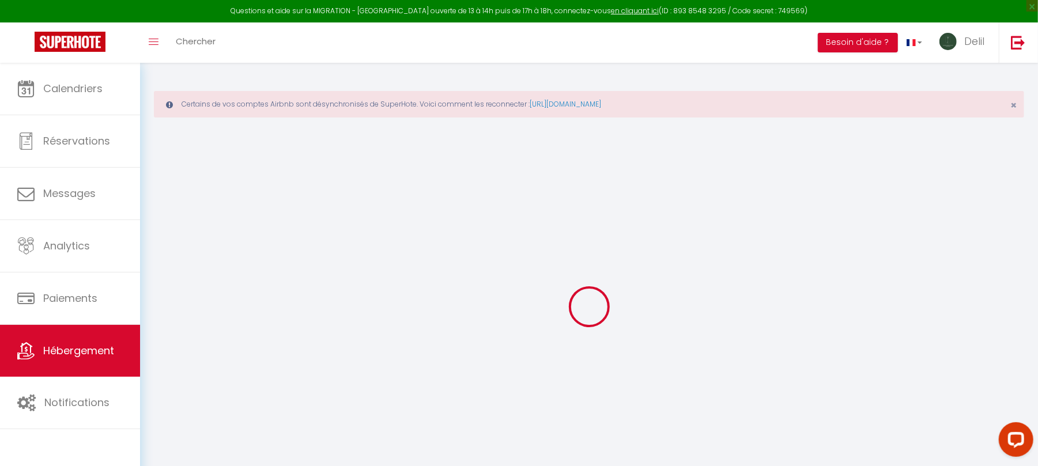
checkbox input "false"
select select
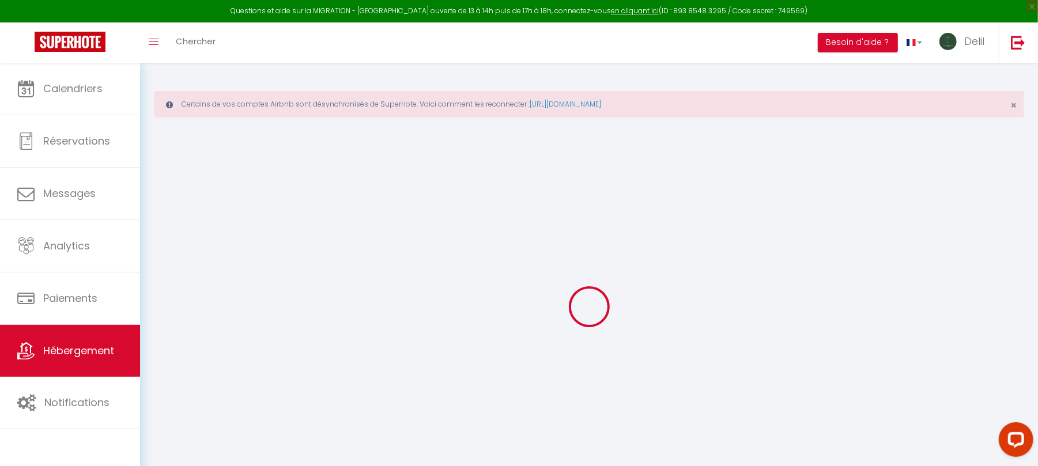
select select
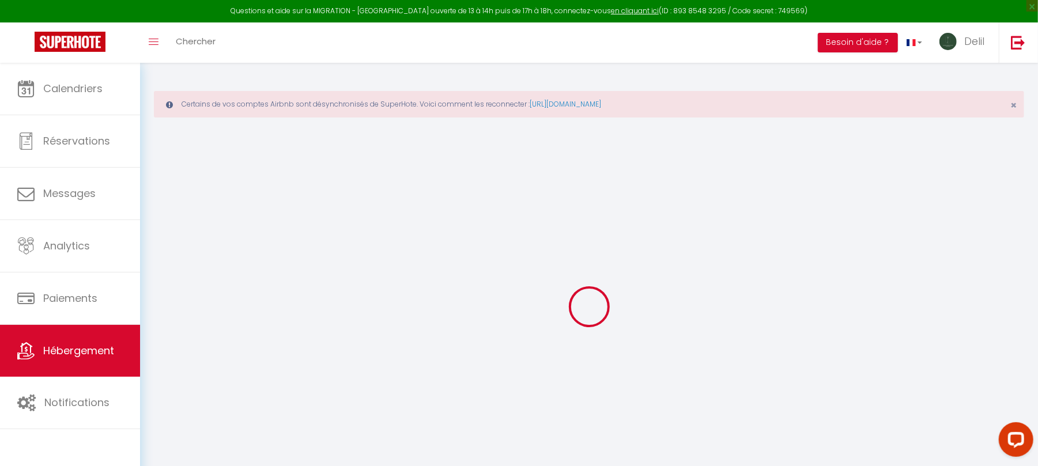
checkbox input "false"
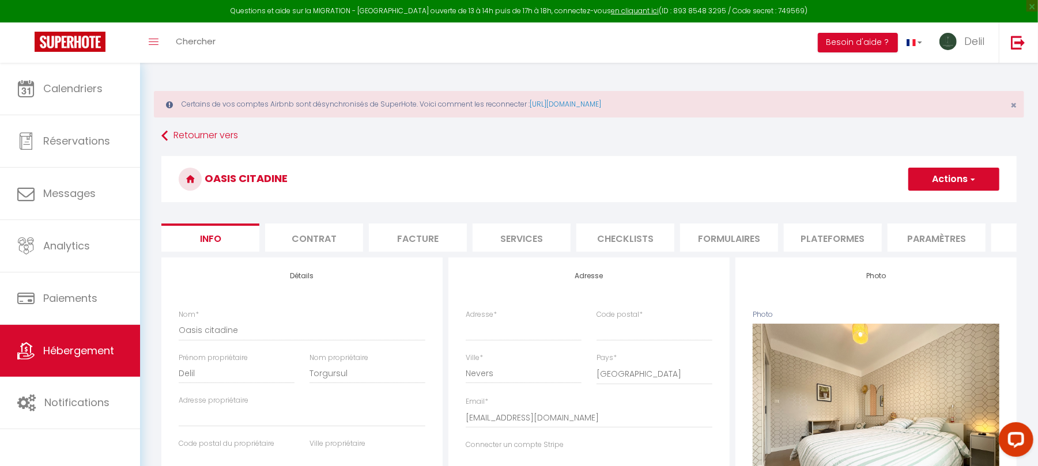
click at [280, 180] on h3 "Oasis citadine" at bounding box center [589, 179] width 856 height 46
click at [303, 180] on h3 "Oasis citadine" at bounding box center [589, 179] width 856 height 46
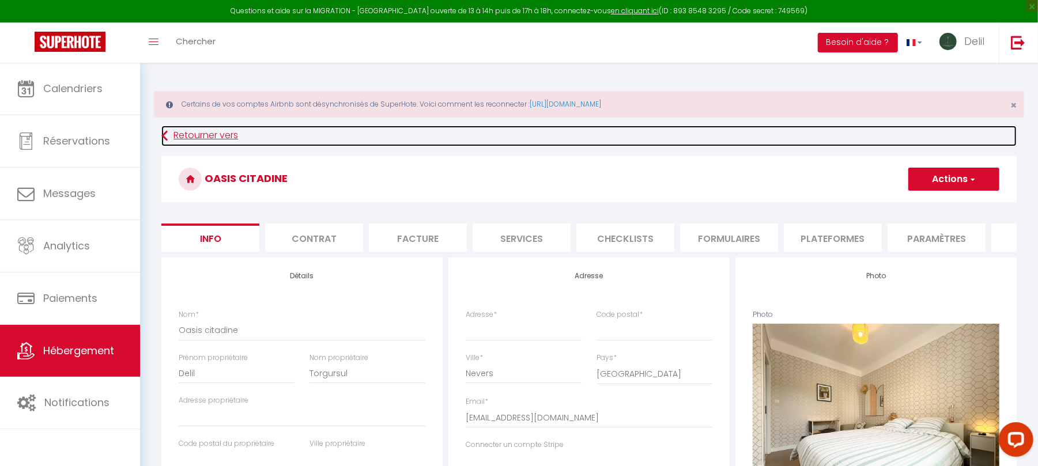
click at [201, 135] on link "Retourner vers" at bounding box center [589, 136] width 856 height 21
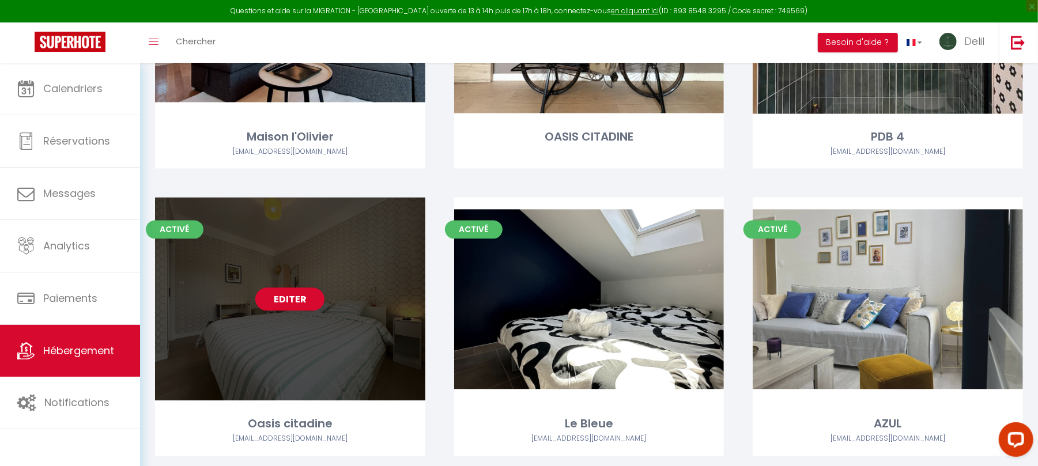
scroll to position [1722, 0]
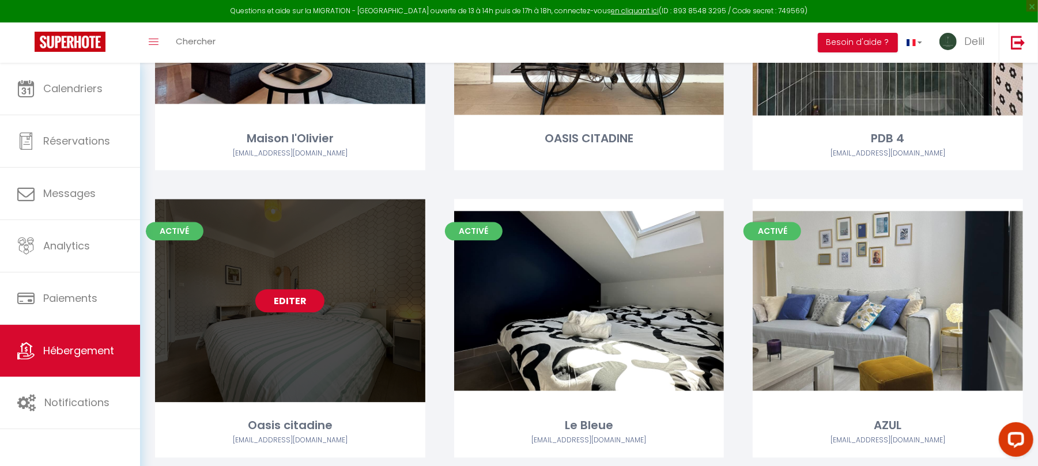
click at [303, 302] on link "Editer" at bounding box center [289, 300] width 69 height 23
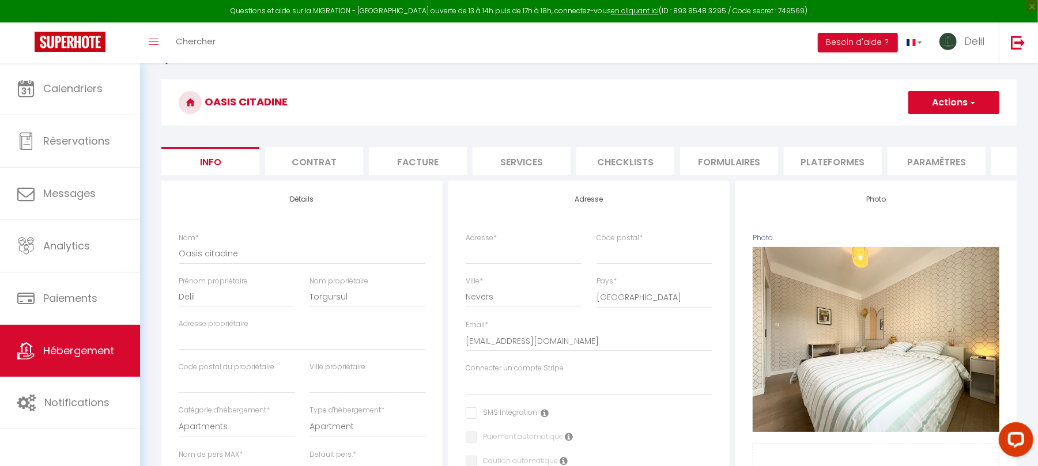
scroll to position [82, 0]
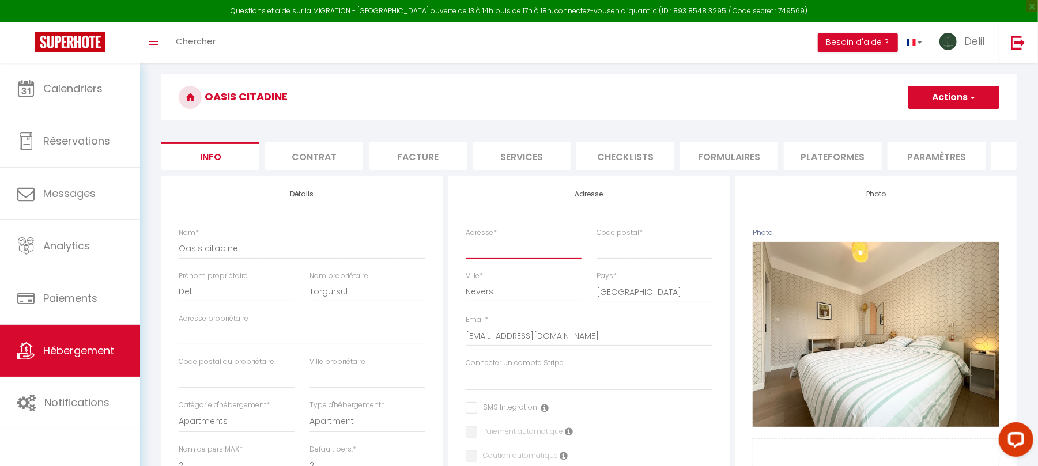
click at [498, 258] on input "Adresse *" at bounding box center [524, 248] width 116 height 21
click at [626, 259] on input "Code postal *" at bounding box center [655, 248] width 116 height 21
click at [268, 259] on input "Oasis citadine" at bounding box center [302, 248] width 247 height 21
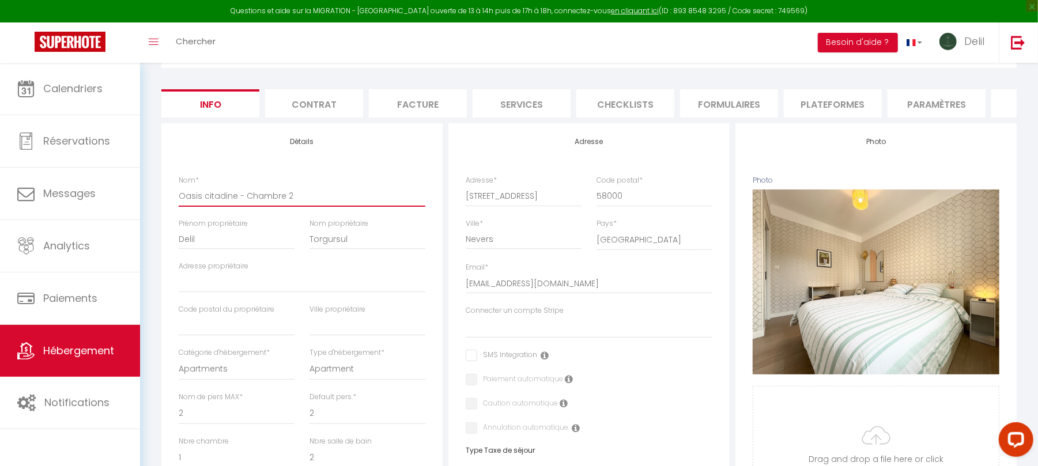
scroll to position [0, 0]
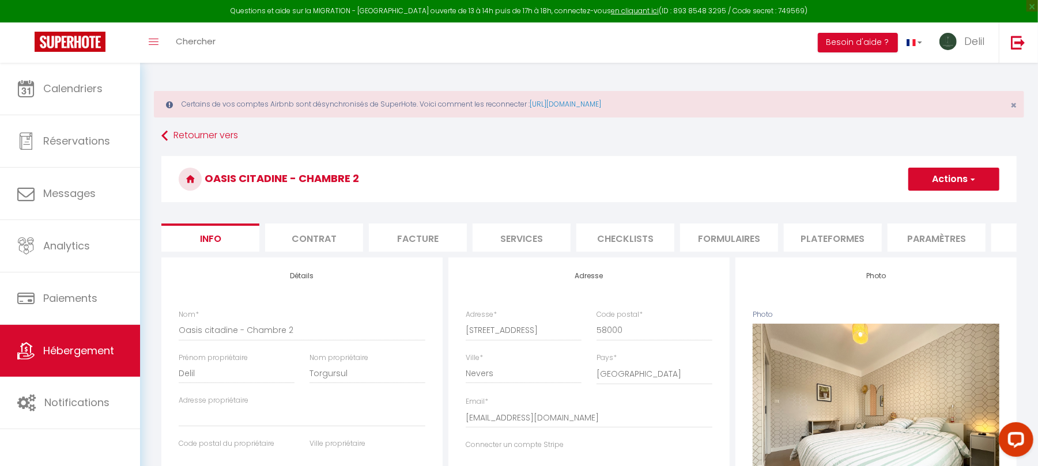
click at [925, 187] on button "Actions" at bounding box center [954, 179] width 91 height 23
click at [905, 206] on input "Enregistrer" at bounding box center [908, 205] width 43 height 12
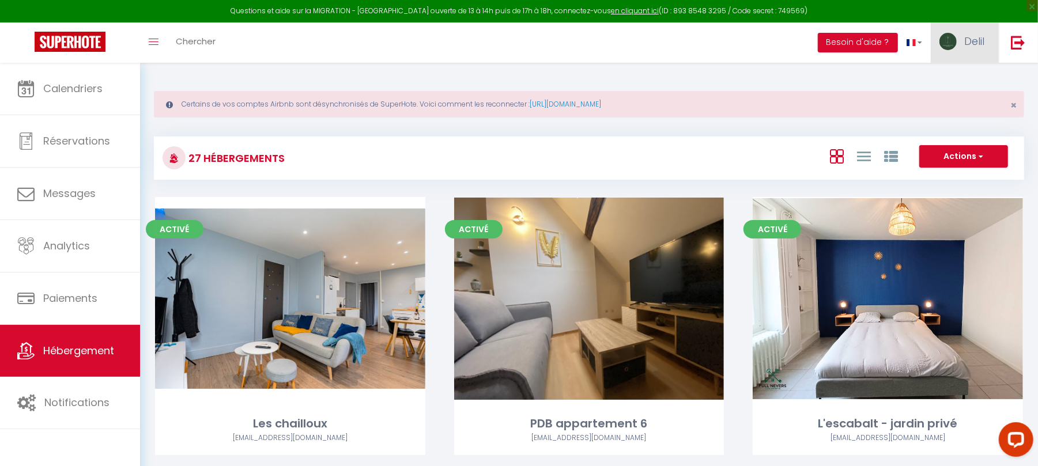
click at [953, 42] on img at bounding box center [948, 41] width 17 height 17
click at [942, 81] on link "Paramètres" at bounding box center [952, 80] width 85 height 20
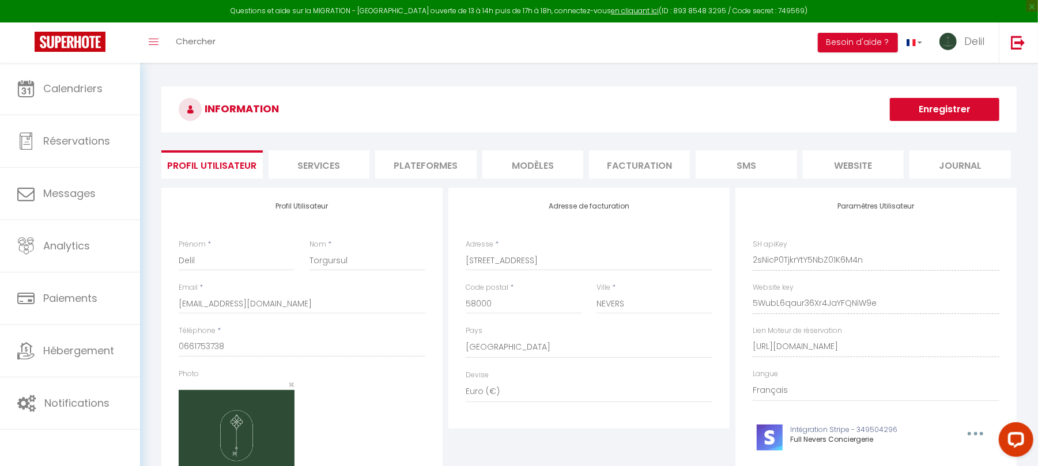
click at [451, 166] on li "Plateformes" at bounding box center [425, 164] width 101 height 28
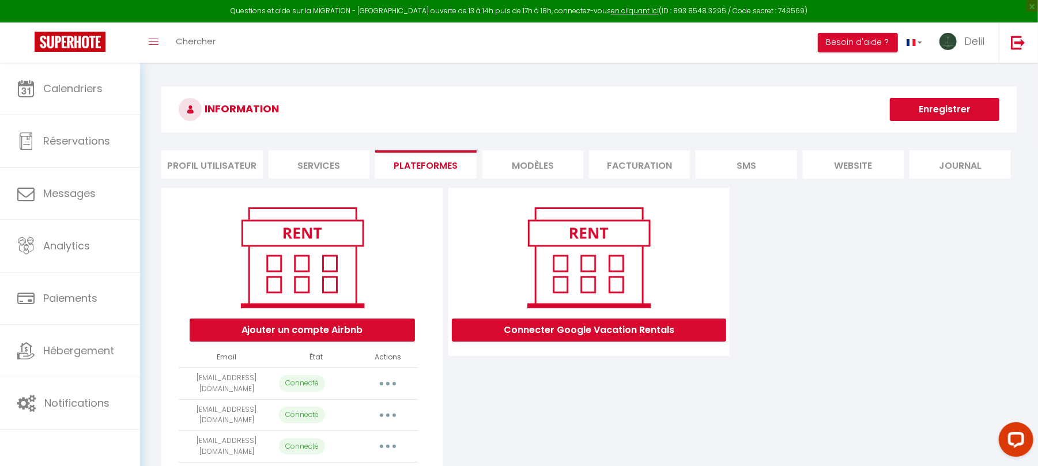
click at [392, 383] on button "button" at bounding box center [388, 384] width 32 height 18
click at [321, 407] on link "Editer" at bounding box center [336, 410] width 127 height 20
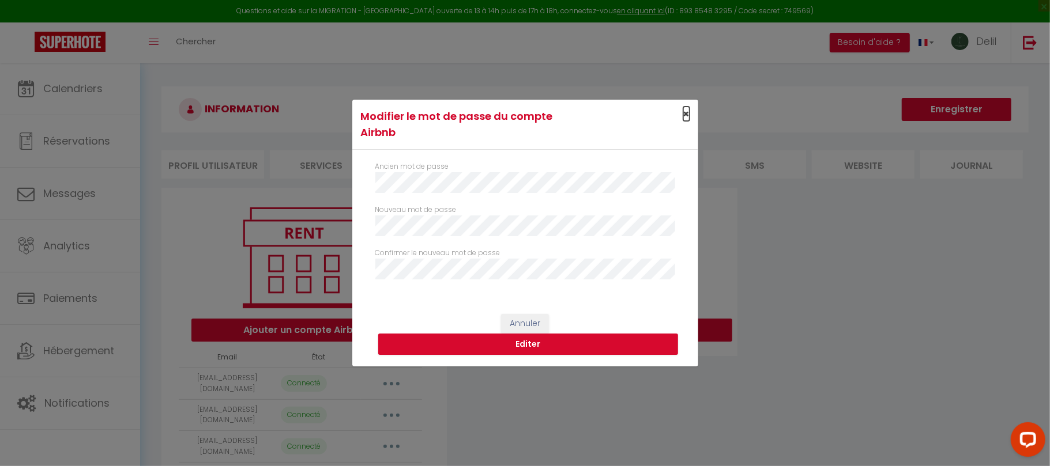
click at [683, 108] on span "×" at bounding box center [686, 114] width 6 height 14
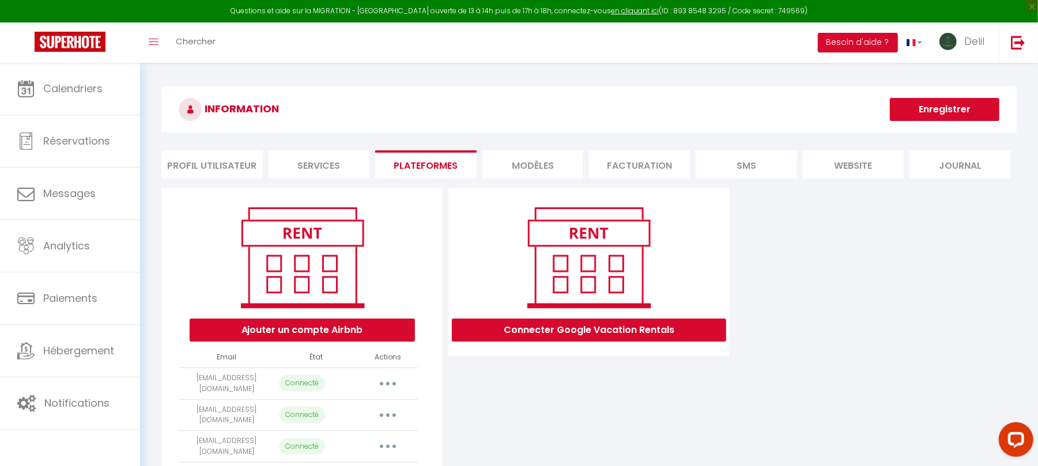
click at [386, 379] on button "button" at bounding box center [388, 384] width 32 height 18
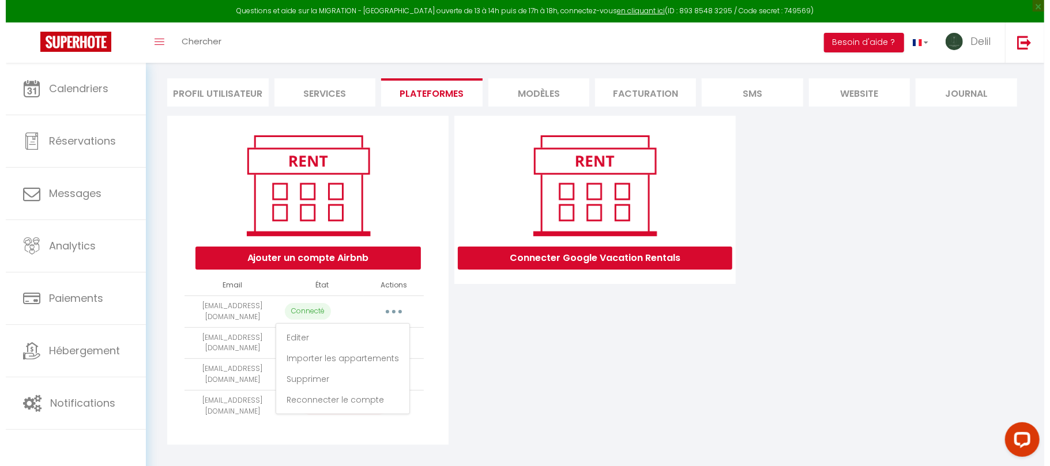
scroll to position [81, 0]
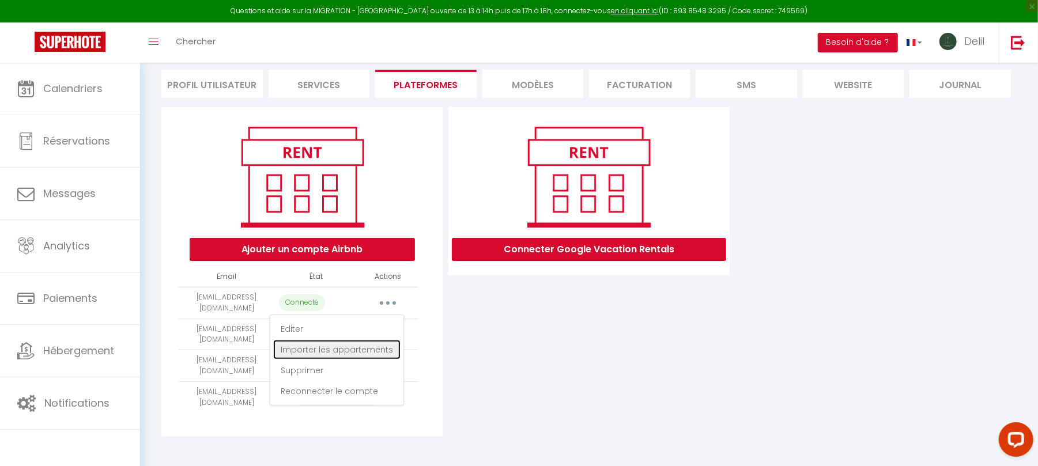
click at [353, 347] on link "Importer les appartements" at bounding box center [336, 350] width 127 height 20
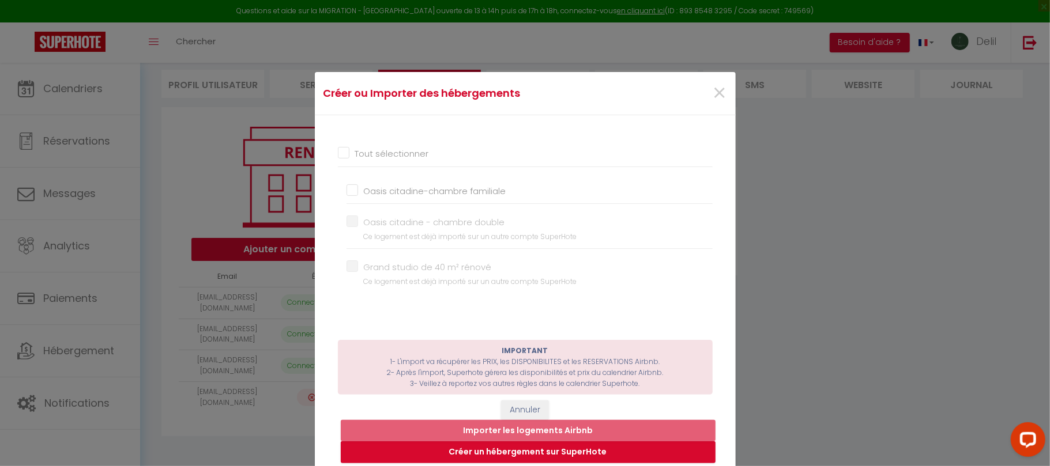
click at [347, 189] on input "Oasis citadine-chambre familiale" at bounding box center [530, 191] width 366 height 12
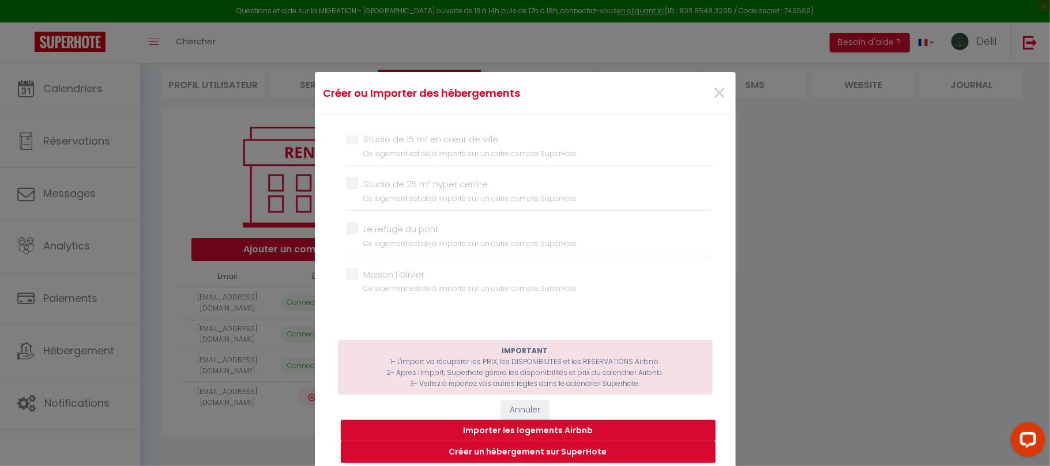
scroll to position [866, 0]
click at [499, 425] on button "Importer les logements Airbnb" at bounding box center [528, 431] width 375 height 22
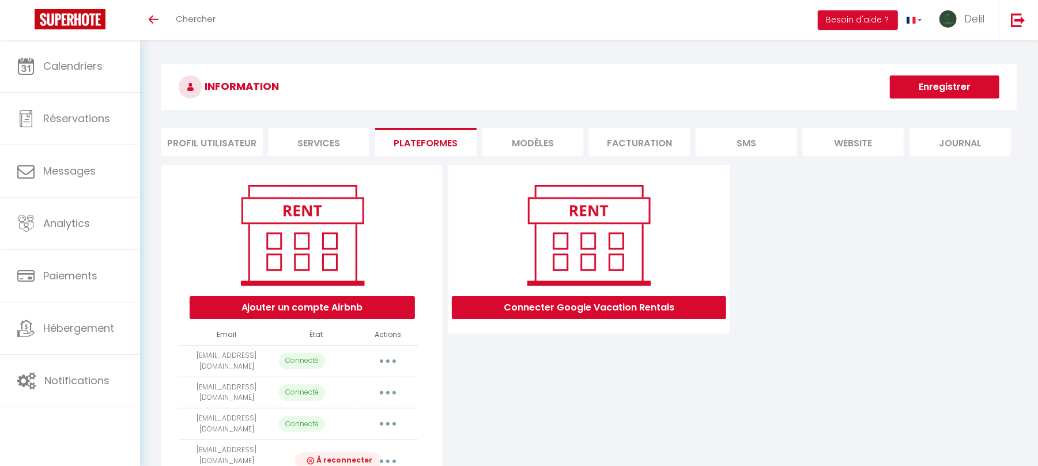
scroll to position [81, 0]
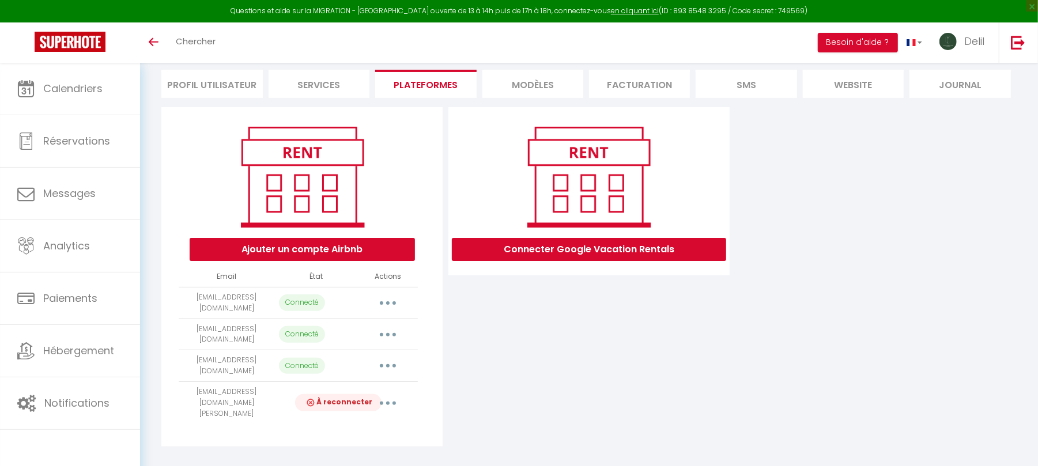
click at [387, 302] on icon "button" at bounding box center [387, 303] width 3 height 3
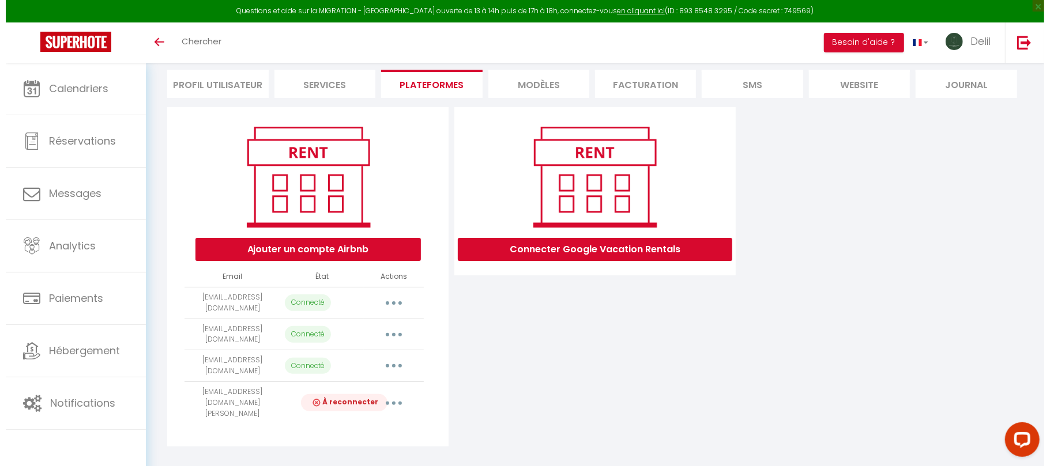
scroll to position [0, 0]
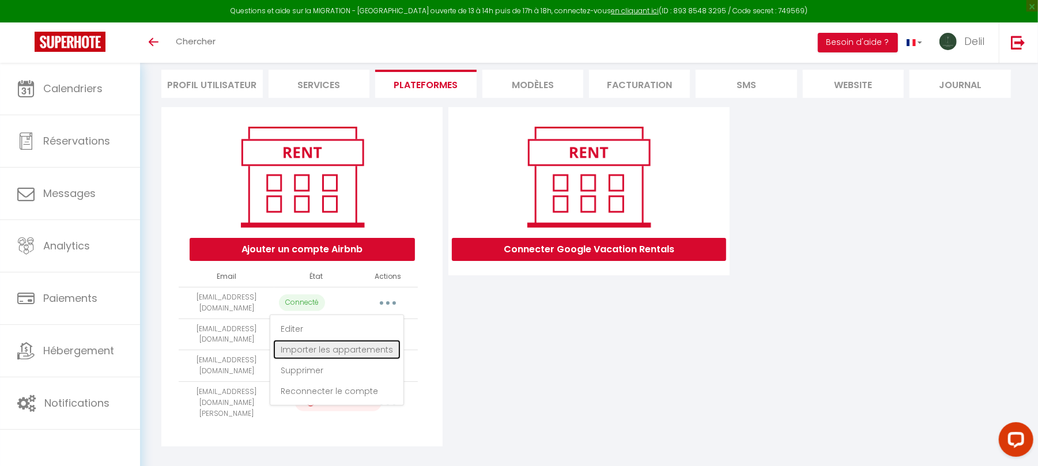
click at [333, 353] on link "Importer les appartements" at bounding box center [336, 350] width 127 height 20
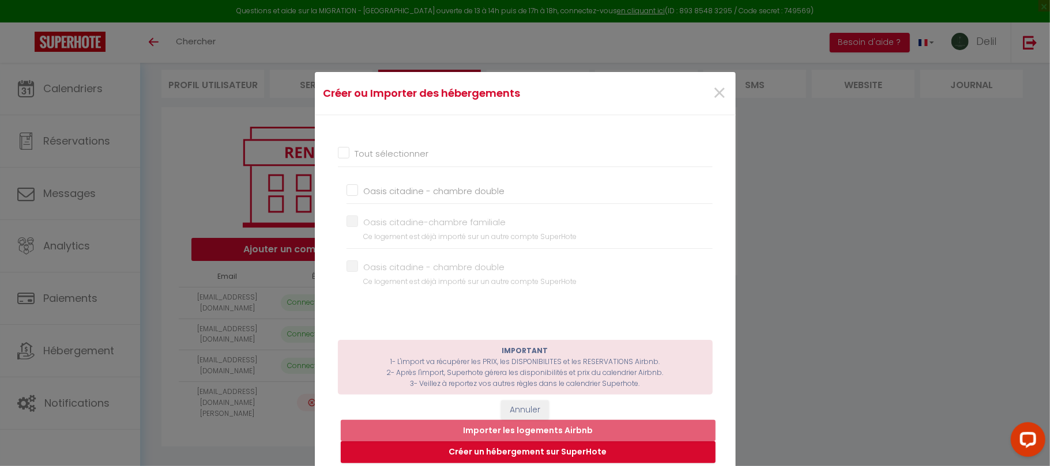
click at [347, 189] on input "Oasis citadine - chambre double" at bounding box center [530, 191] width 366 height 12
checkbox input "true"
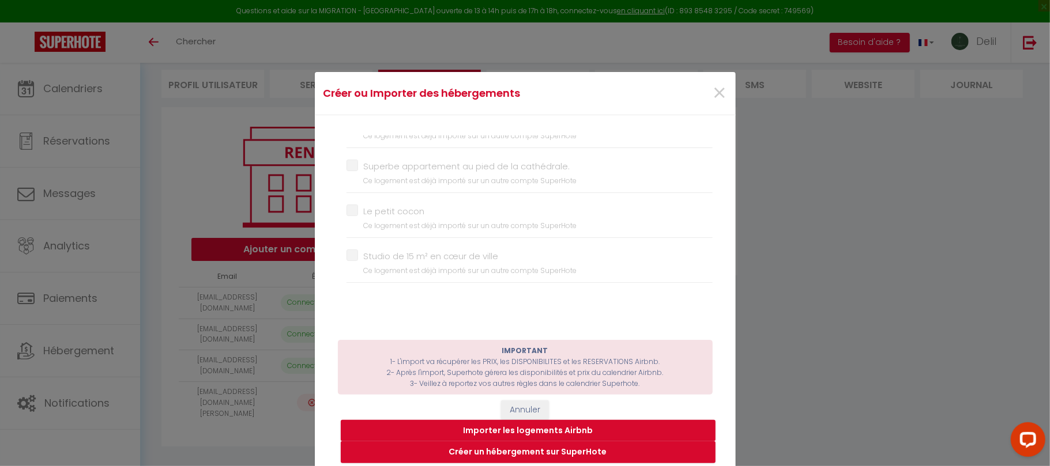
scroll to position [753, 0]
click at [483, 434] on button "Importer les logements Airbnb" at bounding box center [528, 431] width 375 height 22
